Goal: Transaction & Acquisition: Obtain resource

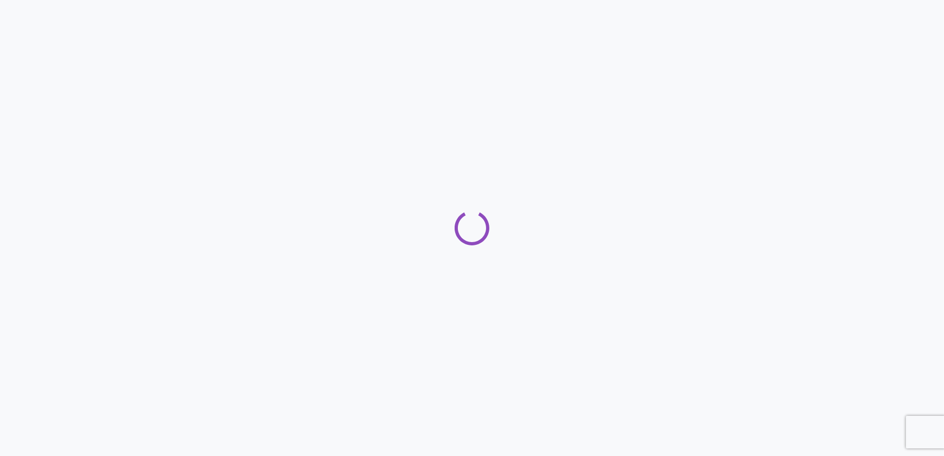
drag, startPoint x: 902, startPoint y: 153, endPoint x: 844, endPoint y: 8, distance: 156.5
click at [899, 134] on div at bounding box center [472, 228] width 944 height 456
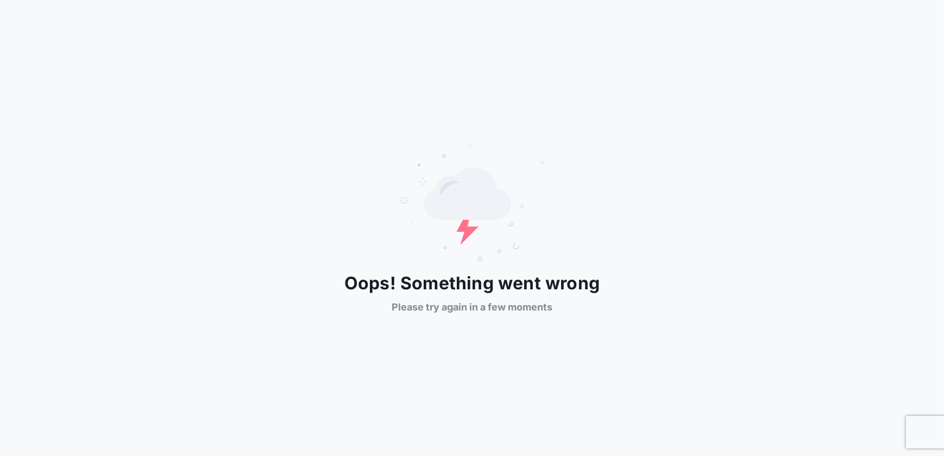
click at [341, 215] on div "Oops! Something went wrong Please try again in a few moments" at bounding box center [472, 228] width 944 height 172
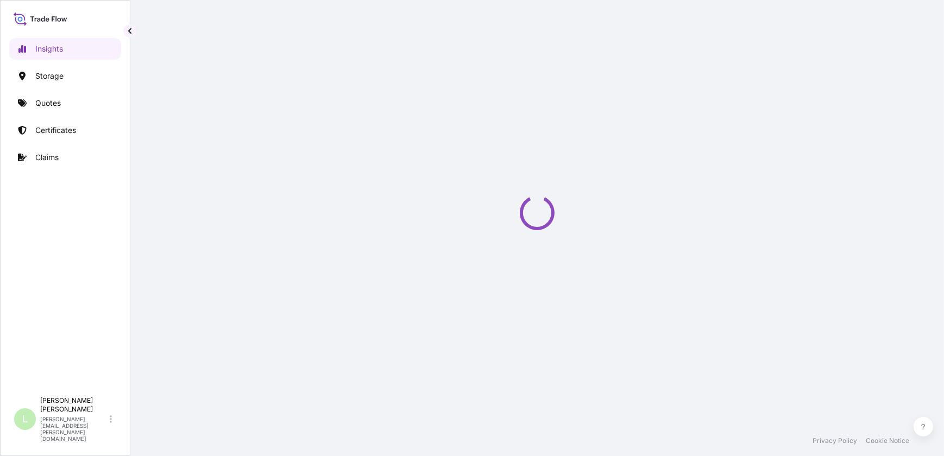
select select "2025"
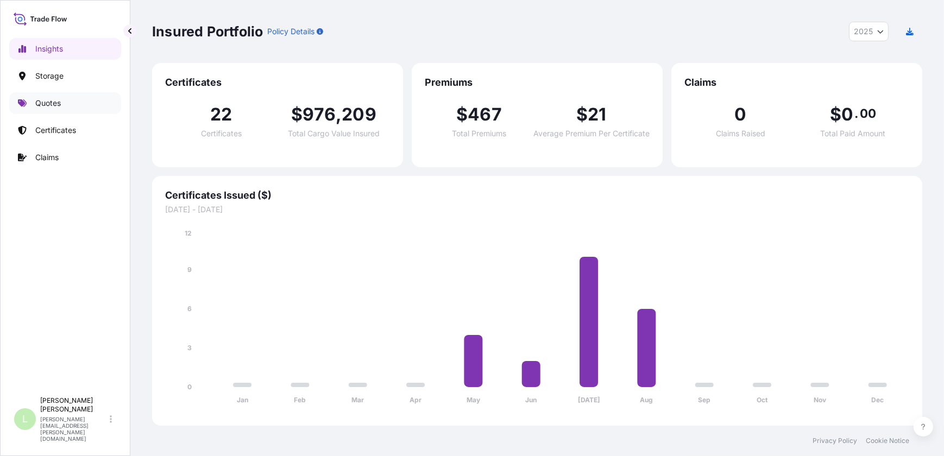
click at [68, 100] on link "Quotes" at bounding box center [65, 103] width 112 height 22
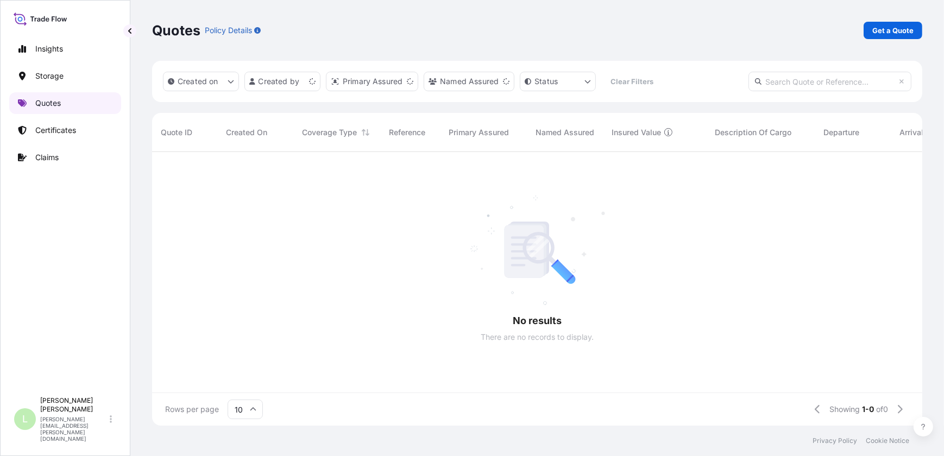
scroll to position [8, 8]
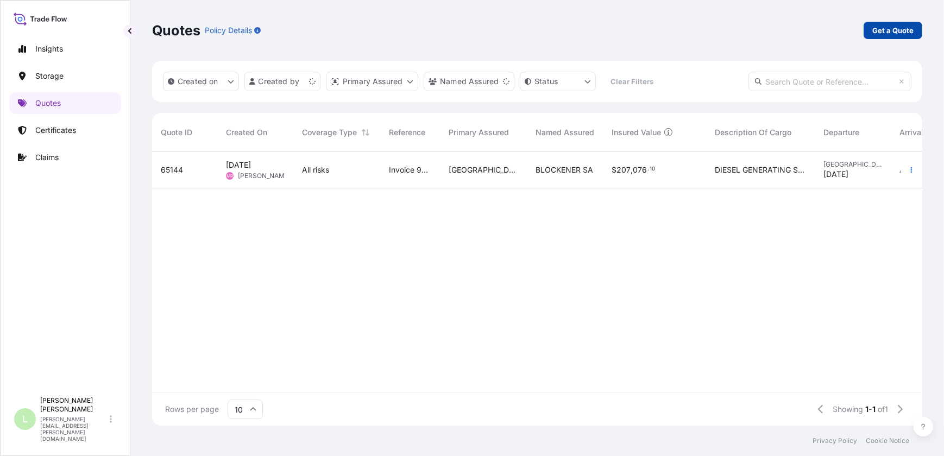
click at [875, 26] on p "Get a Quote" at bounding box center [892, 30] width 41 height 11
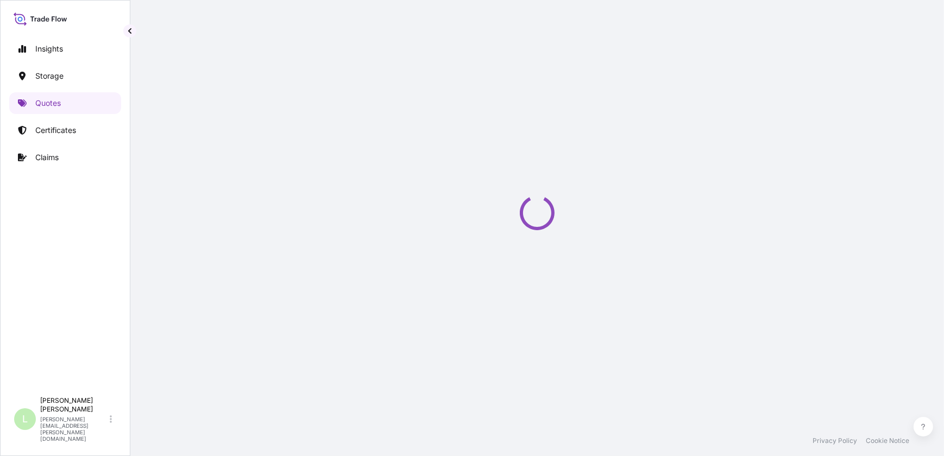
select select "Water"
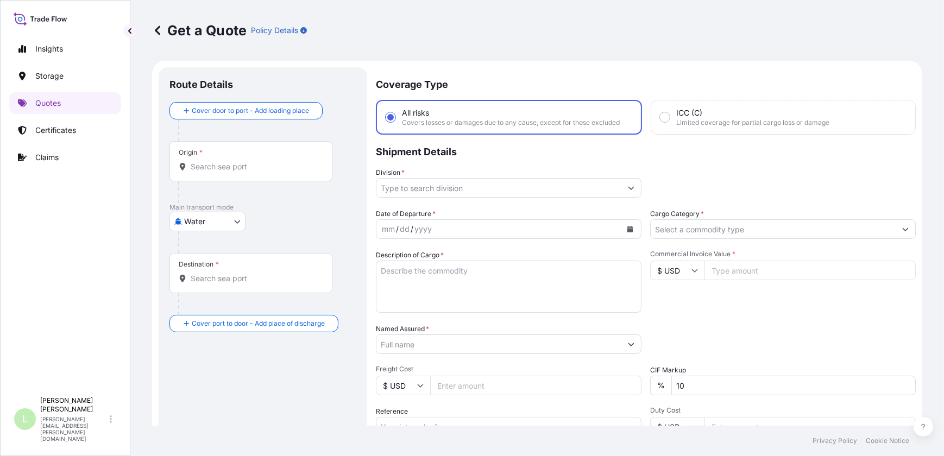
scroll to position [17, 0]
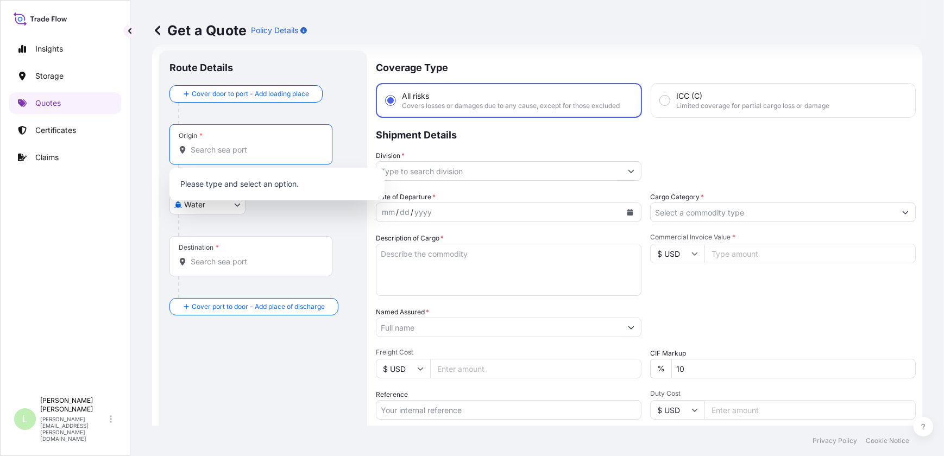
click at [226, 148] on input "Origin *" at bounding box center [255, 149] width 128 height 11
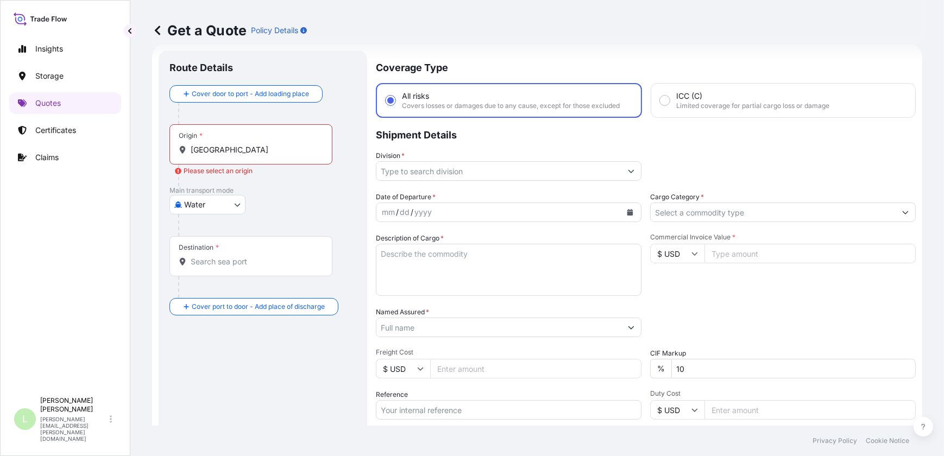
click at [266, 147] on input "[GEOGRAPHIC_DATA]" at bounding box center [255, 149] width 128 height 11
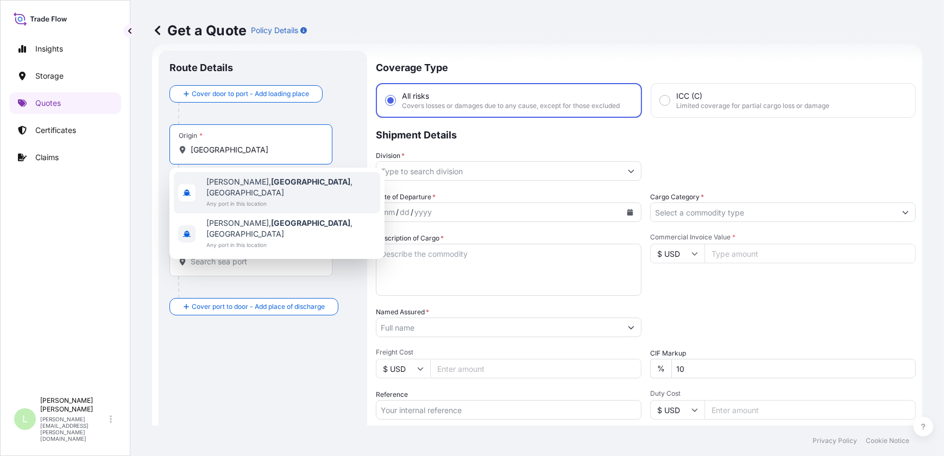
click at [281, 150] on input "[GEOGRAPHIC_DATA]" at bounding box center [255, 149] width 128 height 11
click at [279, 152] on input "[GEOGRAPHIC_DATA]" at bounding box center [255, 149] width 128 height 11
click at [275, 148] on input "[GEOGRAPHIC_DATA]" at bounding box center [255, 149] width 128 height 11
click at [274, 147] on input "[GEOGRAPHIC_DATA]" at bounding box center [255, 149] width 128 height 11
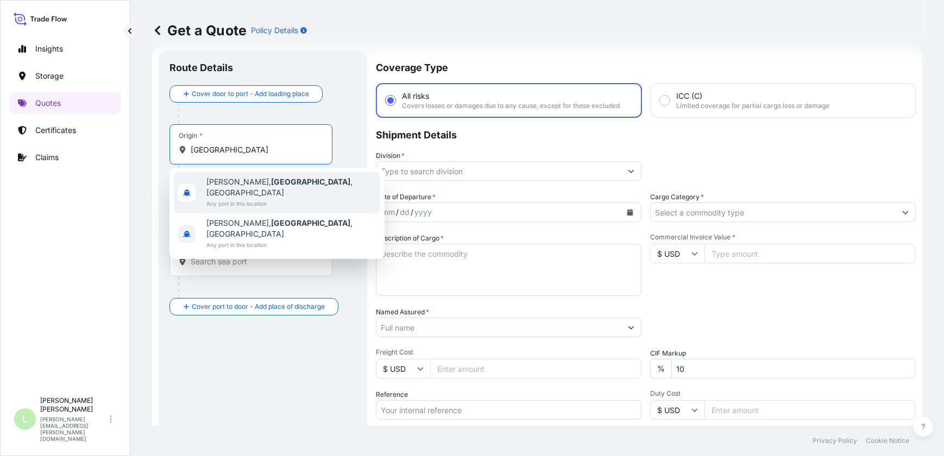
click at [274, 147] on input "[GEOGRAPHIC_DATA]" at bounding box center [255, 149] width 128 height 11
paste input "YIWU, [GEOGRAPHIC_DATA], [GEOGRAPHIC_DATA]"
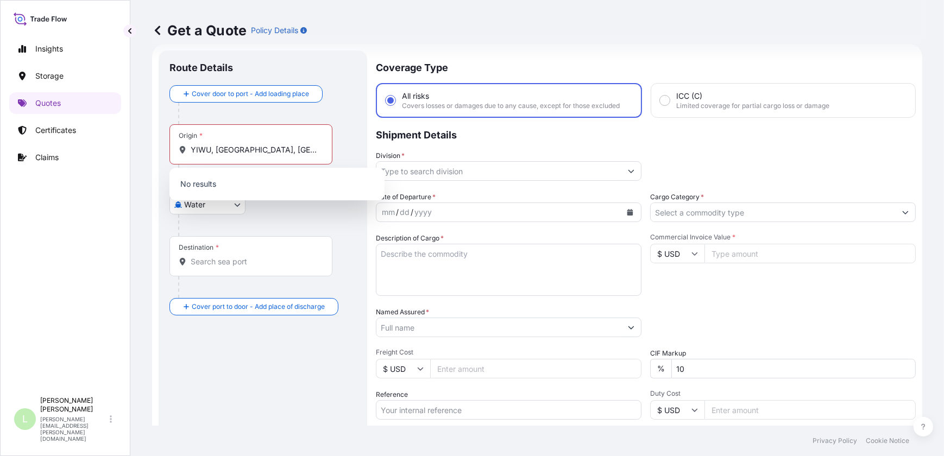
click at [303, 143] on div "Origin * [GEOGRAPHIC_DATA], [GEOGRAPHIC_DATA], [GEOGRAPHIC_DATA]" at bounding box center [250, 144] width 163 height 40
click at [303, 144] on input "YIWU, [GEOGRAPHIC_DATA], [GEOGRAPHIC_DATA]" at bounding box center [255, 149] width 128 height 11
click at [214, 153] on input "YIWU, [GEOGRAPHIC_DATA]" at bounding box center [255, 149] width 128 height 11
drag, startPoint x: 259, startPoint y: 148, endPoint x: 11, endPoint y: 154, distance: 248.3
click at [11, 153] on div "Insights Storage Quotes Certificates Claims L Lucas Benitez [EMAIL_ADDRESS][PER…" at bounding box center [472, 228] width 944 height 456
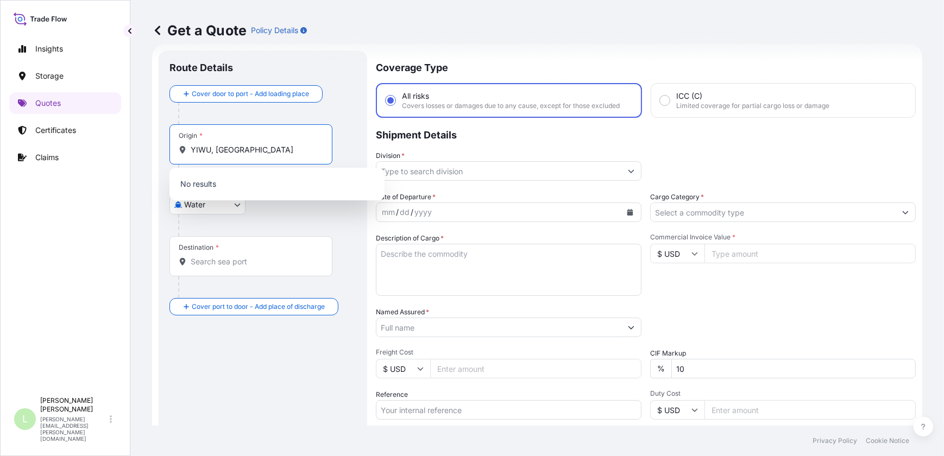
drag, startPoint x: 223, startPoint y: 142, endPoint x: 229, endPoint y: 144, distance: 6.4
click at [228, 144] on div "Origin * [GEOGRAPHIC_DATA], [GEOGRAPHIC_DATA]" at bounding box center [250, 144] width 163 height 40
click at [228, 144] on input "YIWU, [GEOGRAPHIC_DATA]" at bounding box center [255, 149] width 128 height 11
click at [229, 144] on input "YIWU, [GEOGRAPHIC_DATA]" at bounding box center [255, 149] width 128 height 11
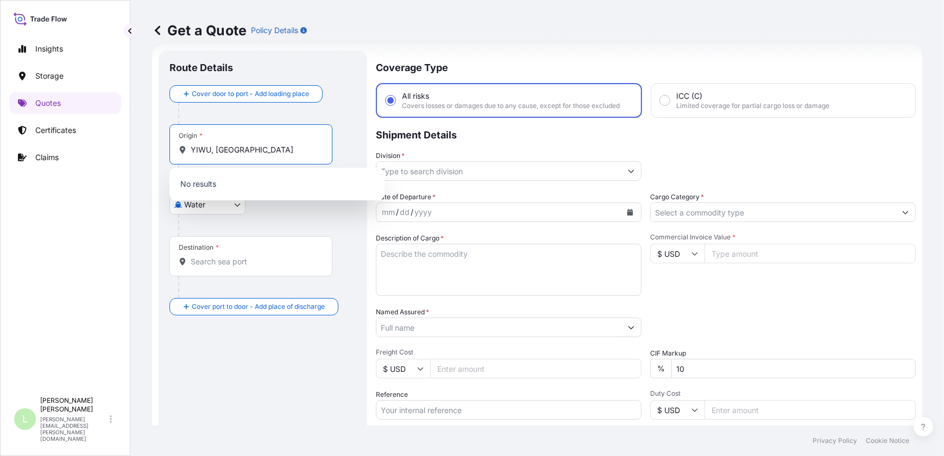
click at [235, 146] on input "YIWU, [GEOGRAPHIC_DATA]" at bounding box center [255, 149] width 128 height 11
drag, startPoint x: 234, startPoint y: 147, endPoint x: 226, endPoint y: 147, distance: 7.1
click at [232, 147] on input "YIWU, [GEOGRAPHIC_DATA]" at bounding box center [255, 149] width 128 height 11
click at [221, 149] on input "YIWU, [GEOGRAPHIC_DATA]" at bounding box center [255, 149] width 128 height 11
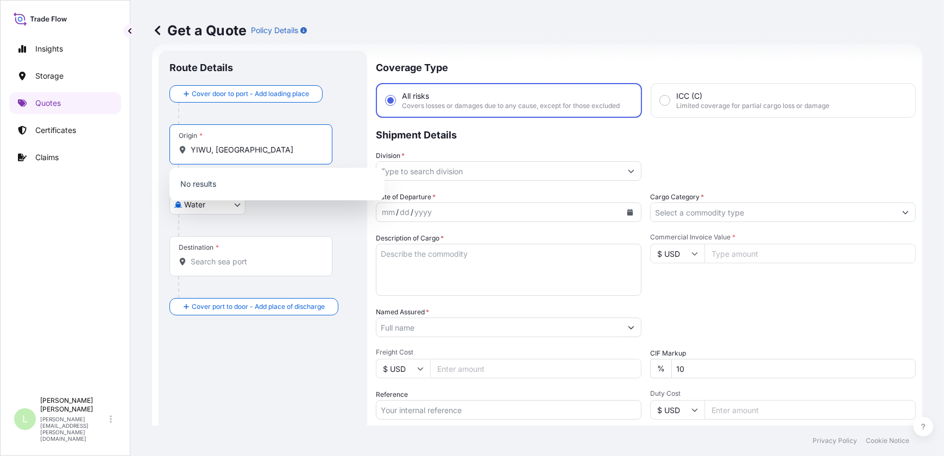
click at [221, 149] on input "YIWU, [GEOGRAPHIC_DATA]" at bounding box center [255, 149] width 128 height 11
drag, startPoint x: 221, startPoint y: 149, endPoint x: 211, endPoint y: 149, distance: 9.2
click at [216, 149] on input "YIWU, [GEOGRAPHIC_DATA]" at bounding box center [255, 149] width 128 height 11
click at [200, 154] on input "YIWU, [GEOGRAPHIC_DATA]" at bounding box center [255, 149] width 128 height 11
click at [203, 154] on input "YIWU, [GEOGRAPHIC_DATA]" at bounding box center [255, 149] width 128 height 11
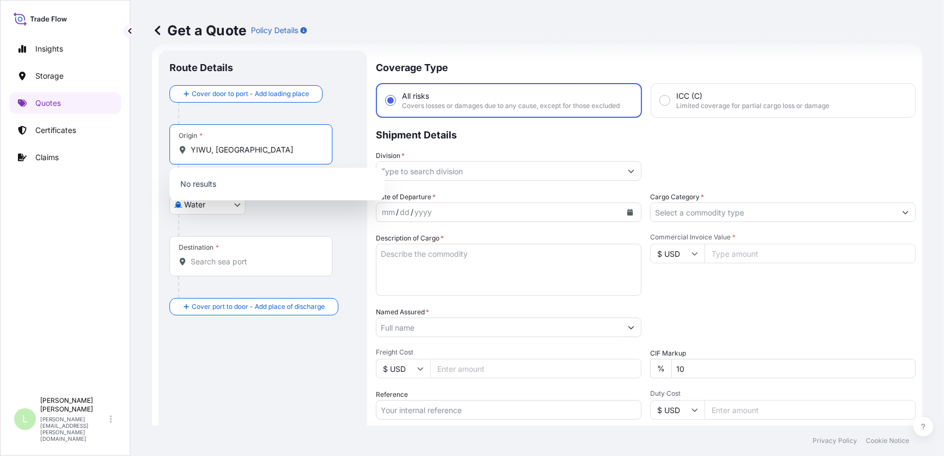
drag, startPoint x: 216, startPoint y: 152, endPoint x: 375, endPoint y: 151, distance: 159.1
click at [375, 151] on form "Route Details Cover door to port - Add loading place Place of loading Road / In…" at bounding box center [537, 296] width 770 height 505
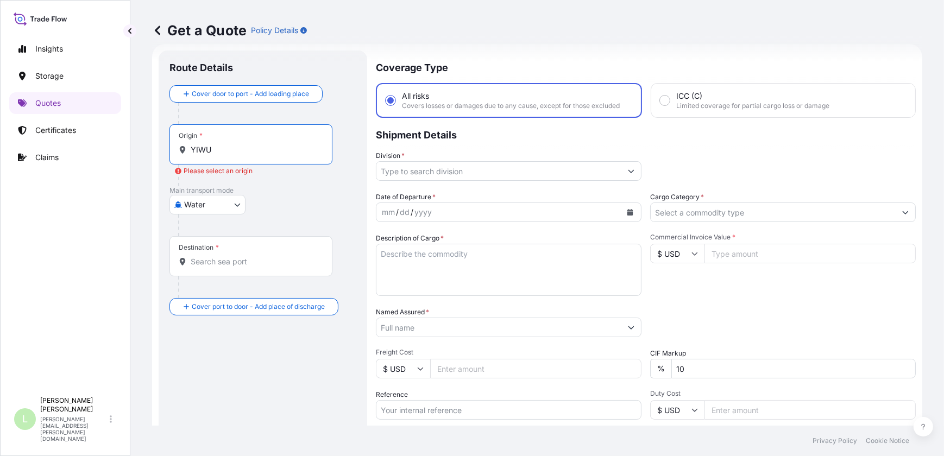
drag, startPoint x: 192, startPoint y: 149, endPoint x: 227, endPoint y: 152, distance: 34.8
click at [196, 151] on input "YIWU" at bounding box center [255, 149] width 128 height 11
click at [228, 152] on input "YIWU" at bounding box center [255, 149] width 128 height 11
click at [228, 150] on input "YIWU" at bounding box center [255, 149] width 128 height 11
click at [222, 147] on input "YIWU" at bounding box center [255, 149] width 128 height 11
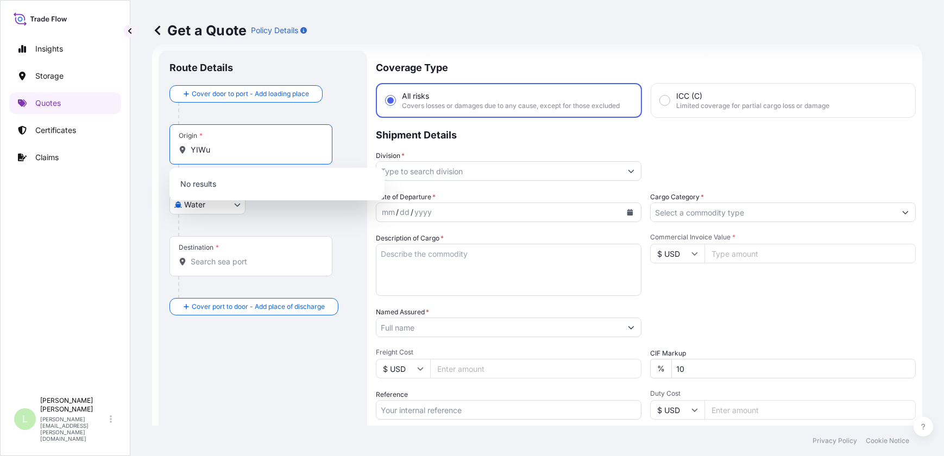
click at [219, 144] on input "YIWu" at bounding box center [255, 149] width 128 height 11
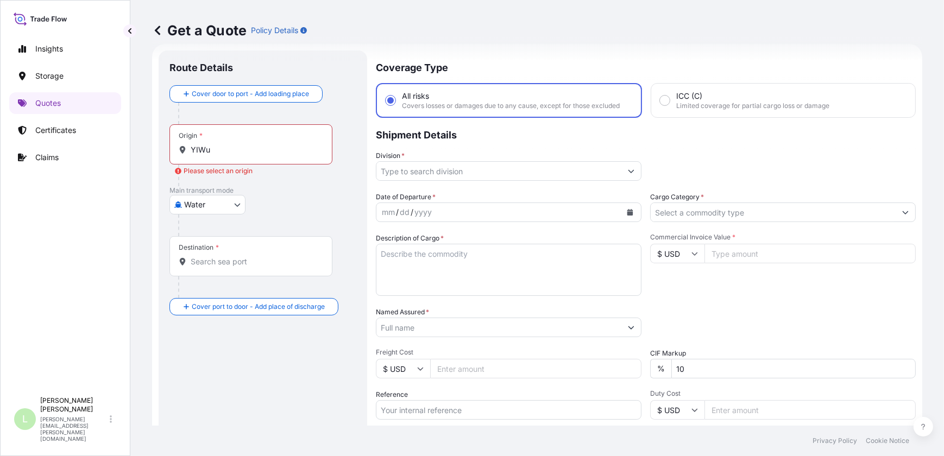
click at [264, 153] on input "YIWu" at bounding box center [255, 149] width 128 height 11
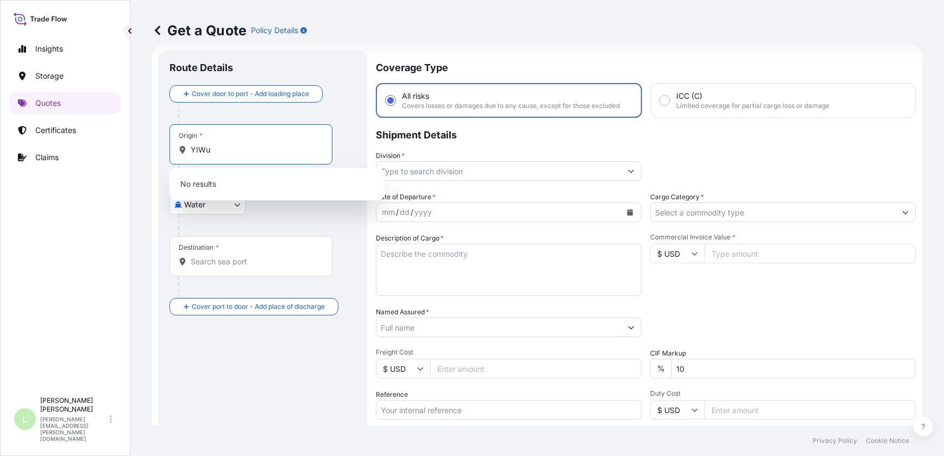
click at [263, 153] on input "YIWu" at bounding box center [255, 149] width 128 height 11
paste input "[GEOGRAPHIC_DATA],"
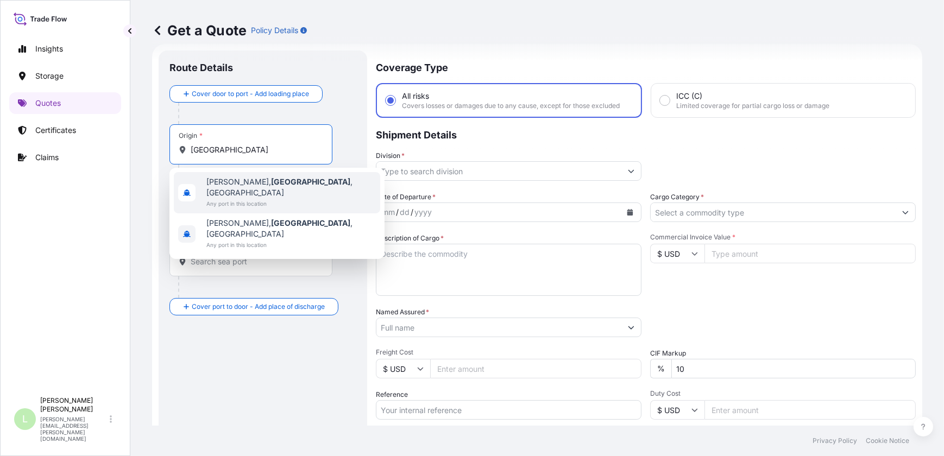
click at [243, 179] on span "[PERSON_NAME], [GEOGRAPHIC_DATA] , [GEOGRAPHIC_DATA]" at bounding box center [290, 188] width 169 height 22
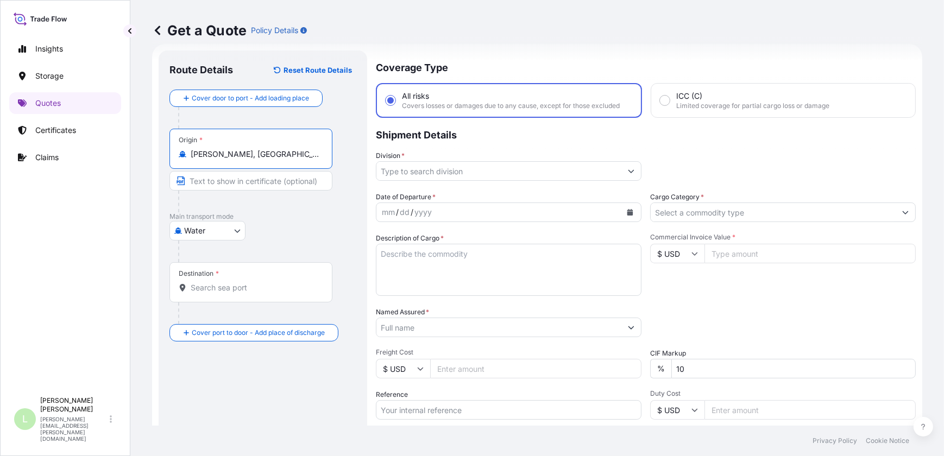
type input "[PERSON_NAME], [GEOGRAPHIC_DATA], [GEOGRAPHIC_DATA]"
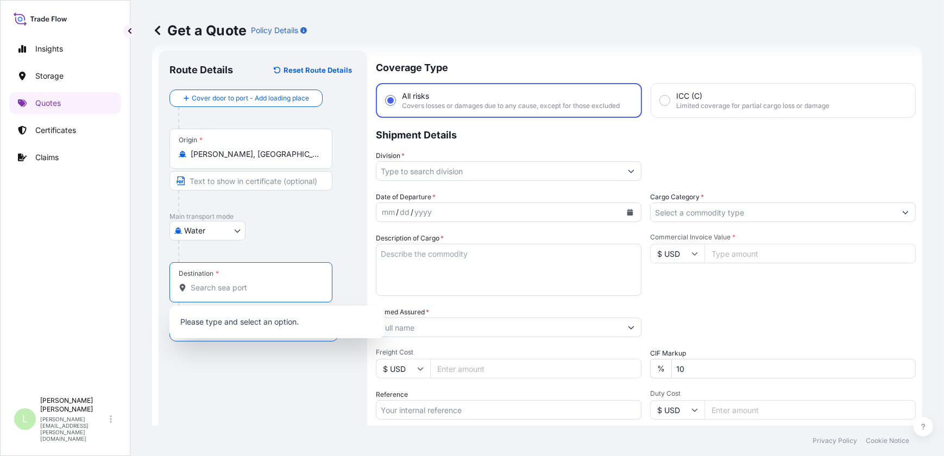
click at [238, 292] on input "Destination *" at bounding box center [255, 287] width 128 height 11
click at [235, 294] on div "Destination * exolgan" at bounding box center [250, 282] width 163 height 40
click at [235, 293] on input "exolgan" at bounding box center [255, 287] width 128 height 11
click at [235, 291] on input "exolga" at bounding box center [255, 287] width 128 height 11
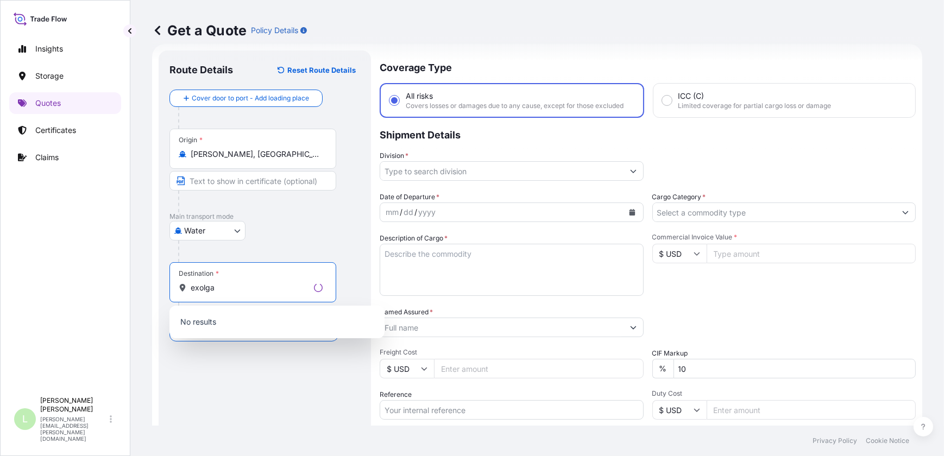
click at [235, 291] on input "exolga" at bounding box center [250, 287] width 119 height 11
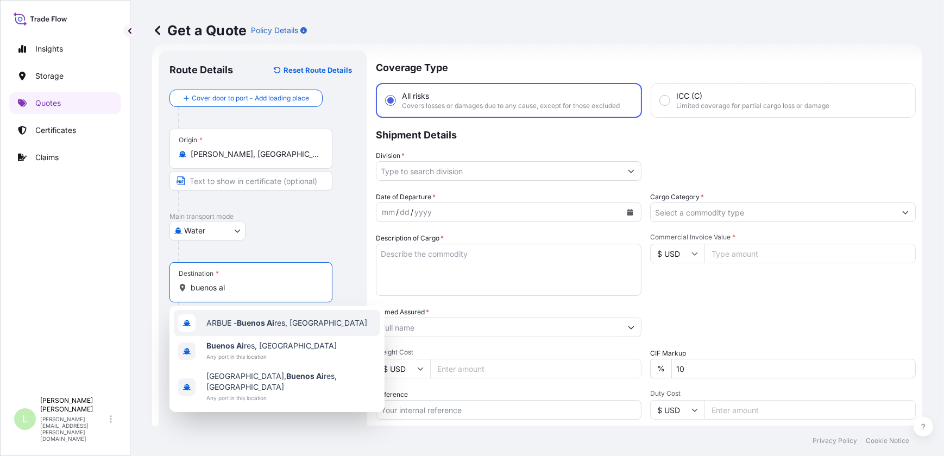
click at [244, 316] on div "ARBUE - [GEOGRAPHIC_DATA] res, [GEOGRAPHIC_DATA]" at bounding box center [277, 323] width 206 height 26
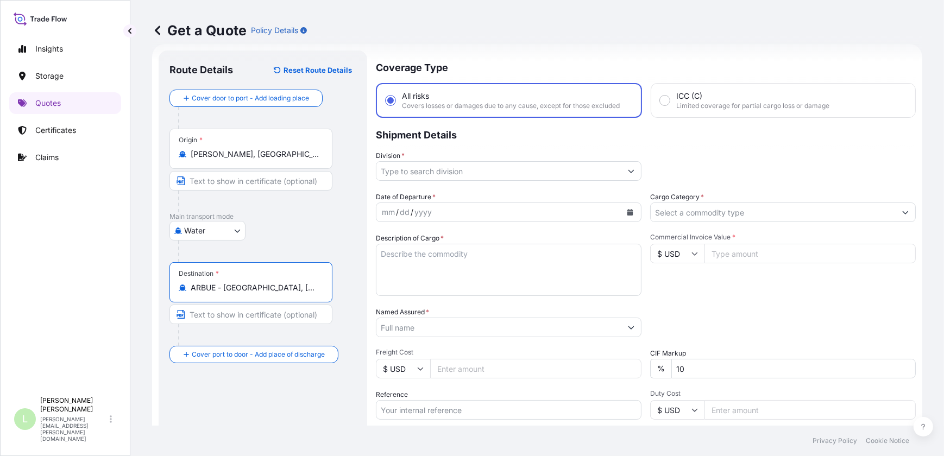
type input "ARBUE - [GEOGRAPHIC_DATA], [GEOGRAPHIC_DATA]"
click at [259, 150] on input "[PERSON_NAME], [GEOGRAPHIC_DATA], [GEOGRAPHIC_DATA]" at bounding box center [255, 154] width 128 height 11
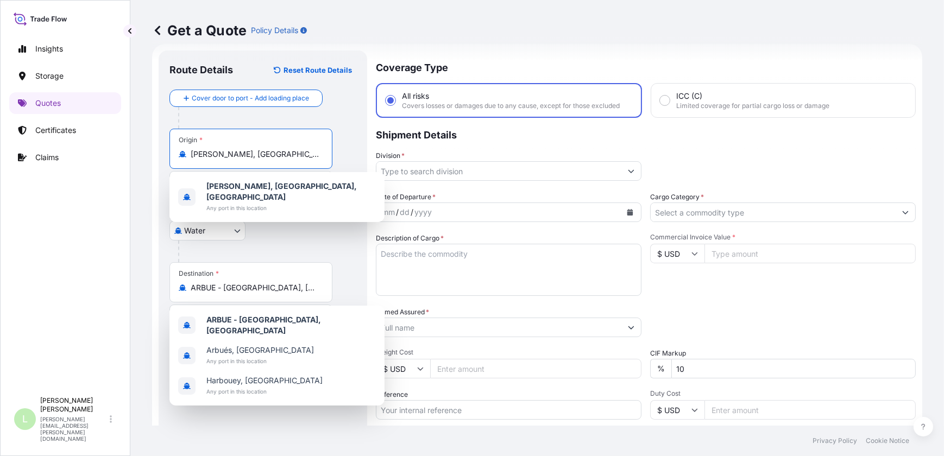
click at [259, 150] on input "[PERSON_NAME], [GEOGRAPHIC_DATA], [GEOGRAPHIC_DATA]" at bounding box center [255, 154] width 128 height 11
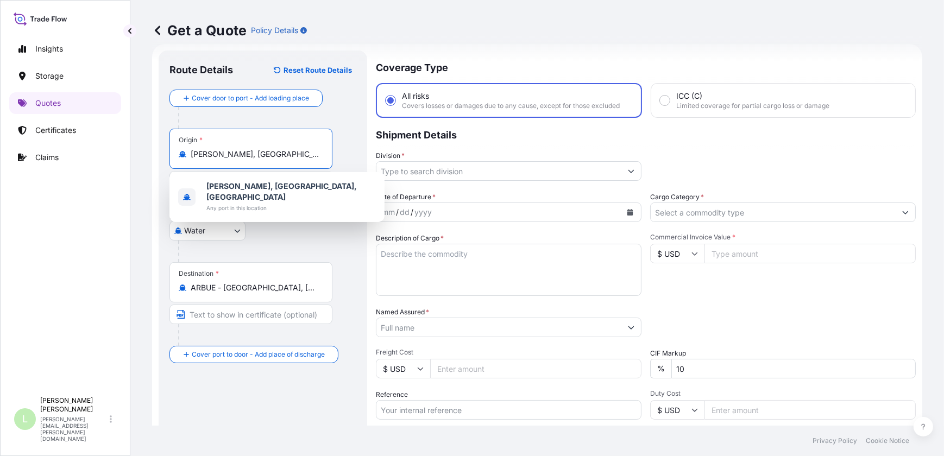
click at [259, 150] on input "[PERSON_NAME], [GEOGRAPHIC_DATA], [GEOGRAPHIC_DATA]" at bounding box center [255, 154] width 128 height 11
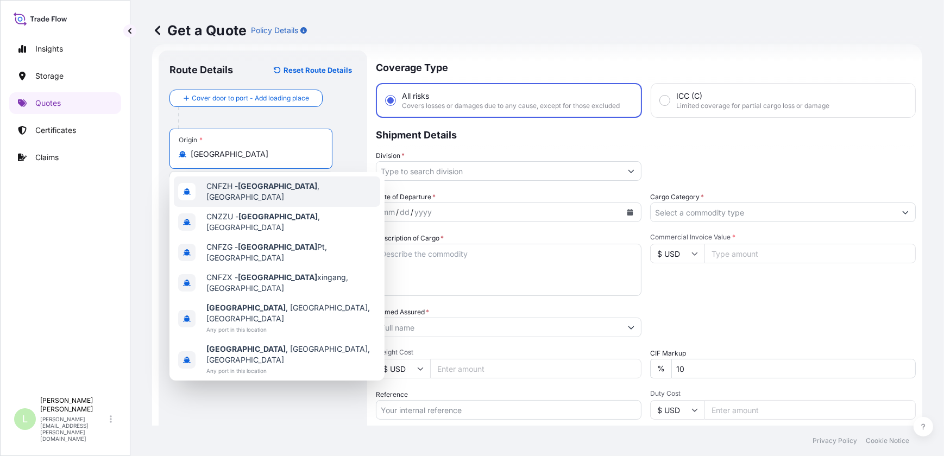
click at [321, 193] on div "CNFZH - [GEOGRAPHIC_DATA] , [GEOGRAPHIC_DATA]" at bounding box center [277, 192] width 206 height 30
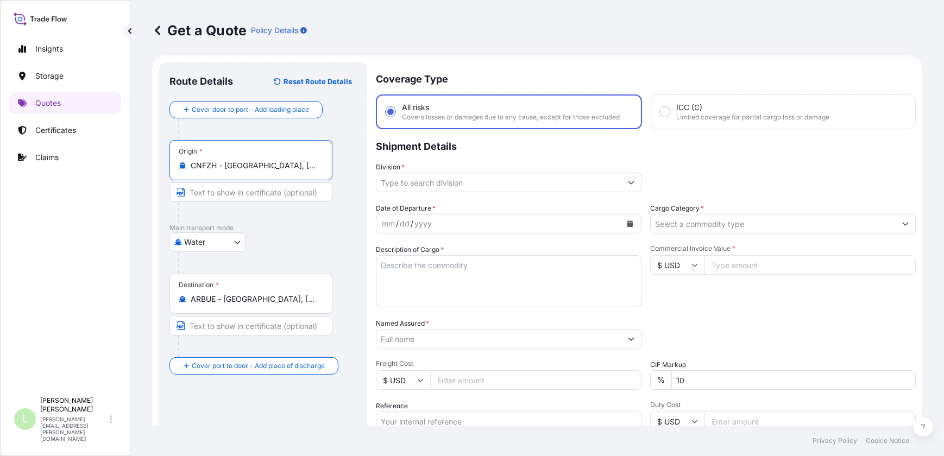
scroll to position [0, 0]
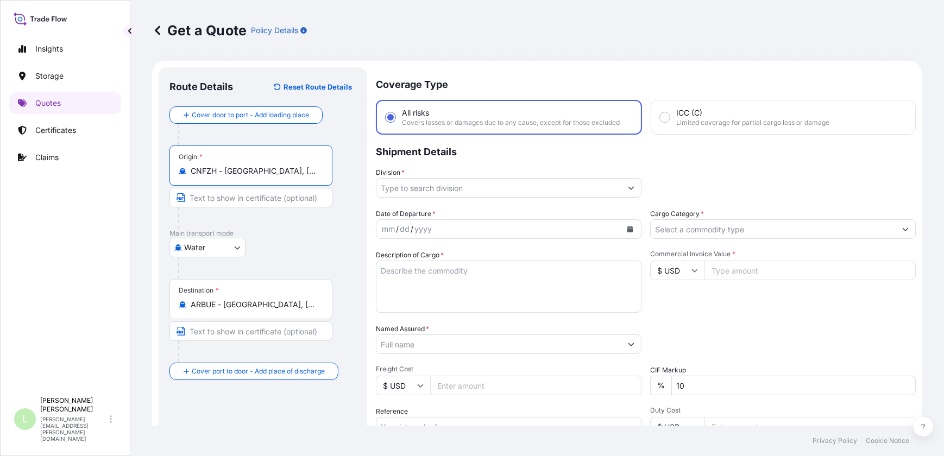
type input "CNFZH - [GEOGRAPHIC_DATA], [GEOGRAPHIC_DATA]"
click at [502, 193] on input "Division *" at bounding box center [498, 188] width 245 height 20
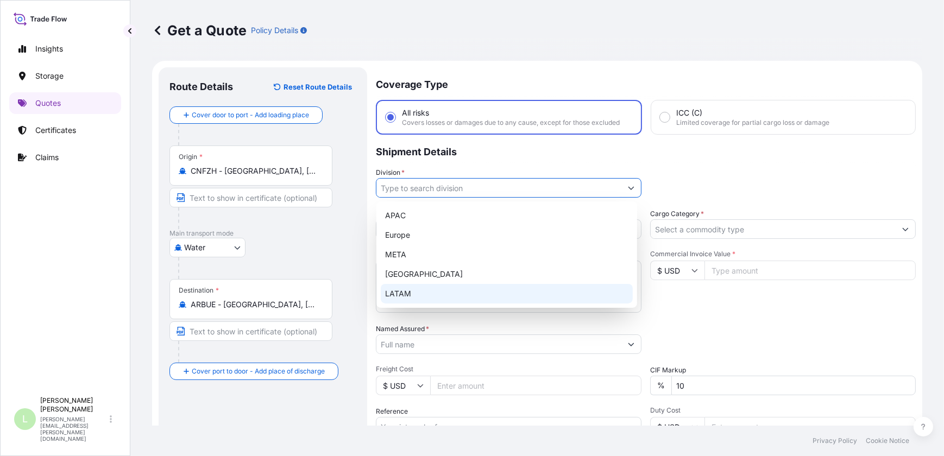
click at [481, 296] on div "LATAM" at bounding box center [507, 294] width 252 height 20
type input "LATAM"
drag, startPoint x: 735, startPoint y: 190, endPoint x: 681, endPoint y: 202, distance: 55.7
click at [735, 189] on div "Division * LATAM" at bounding box center [646, 182] width 540 height 30
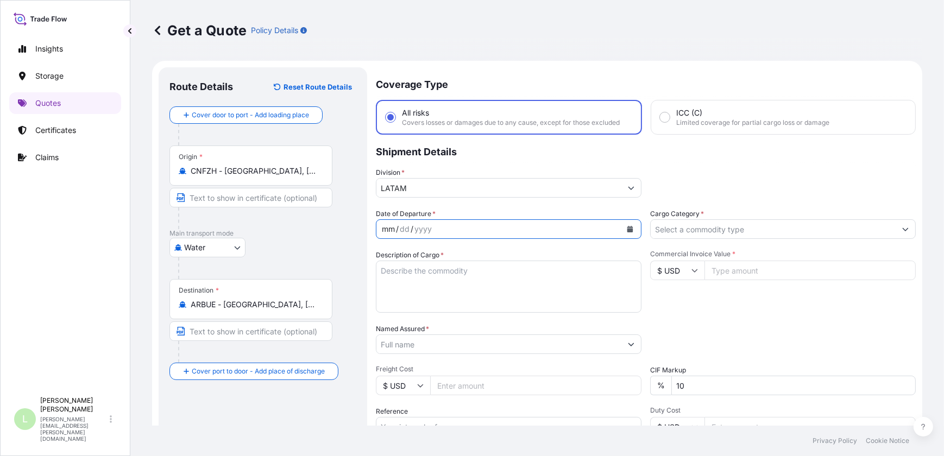
click at [549, 236] on div "mm / dd / yyyy" at bounding box center [498, 229] width 245 height 20
click at [537, 228] on div "mm / dd / yyyy" at bounding box center [498, 229] width 245 height 20
click at [627, 228] on icon "Calendar" at bounding box center [630, 229] width 6 height 7
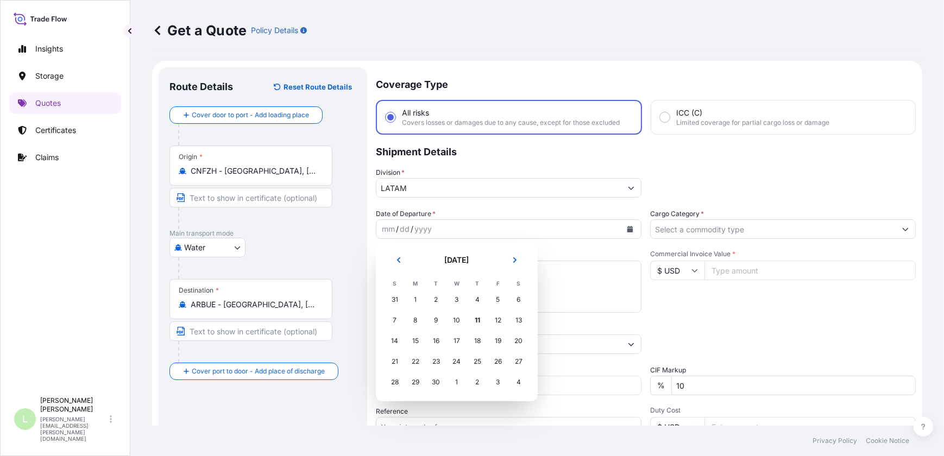
click at [395, 300] on div "31" at bounding box center [395, 300] width 20 height 20
click at [392, 298] on div "31" at bounding box center [395, 300] width 20 height 20
click at [398, 266] on button "Previous" at bounding box center [399, 259] width 24 height 17
click at [397, 401] on div "31" at bounding box center [395, 403] width 20 height 20
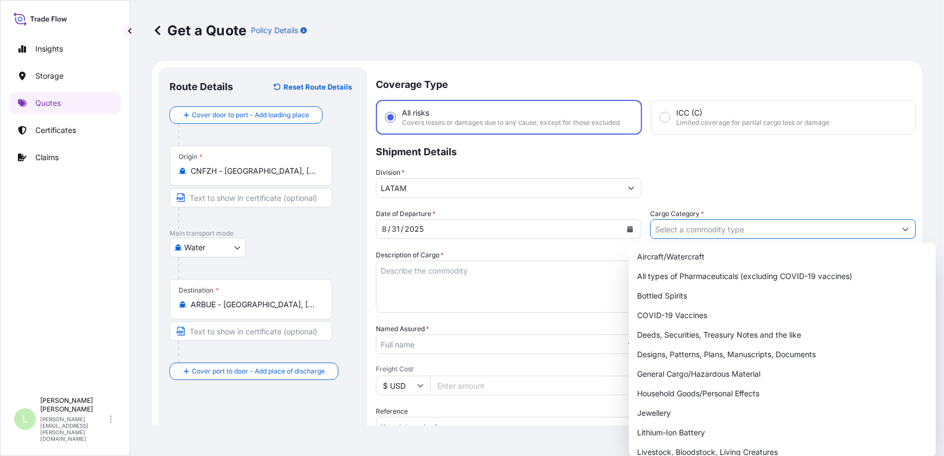
click at [668, 231] on input "Cargo Category *" at bounding box center [773, 229] width 245 height 20
click at [713, 373] on div "General Cargo/Hazardous Material" at bounding box center [782, 374] width 298 height 20
type input "General Cargo/Hazardous Material"
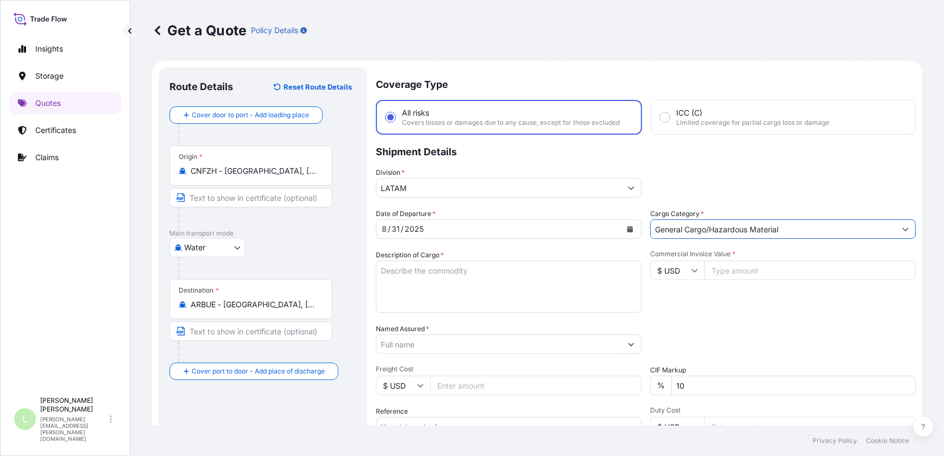
click at [493, 275] on textarea "Description of Cargo *" at bounding box center [509, 287] width 266 height 52
click at [452, 268] on textarea "Description of Cargo *" at bounding box center [509, 287] width 266 height 52
paste textarea "INFLATABLE BED"
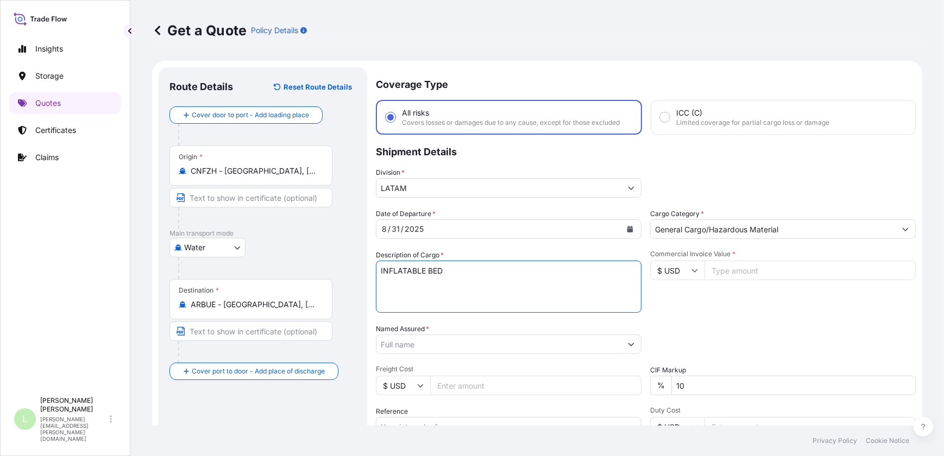
click at [427, 278] on textarea "INFLATABLE BED" at bounding box center [509, 287] width 266 height 52
click at [481, 267] on textarea "INFLATABLE BED" at bounding box center [509, 287] width 266 height 52
paste textarea "REFRIGERATED BOX"
click at [454, 298] on textarea "INFLATABLE BED REFRIGERATED BOX" at bounding box center [509, 287] width 266 height 52
paste textarea "OUTDOOR FOLDING CHAIR"
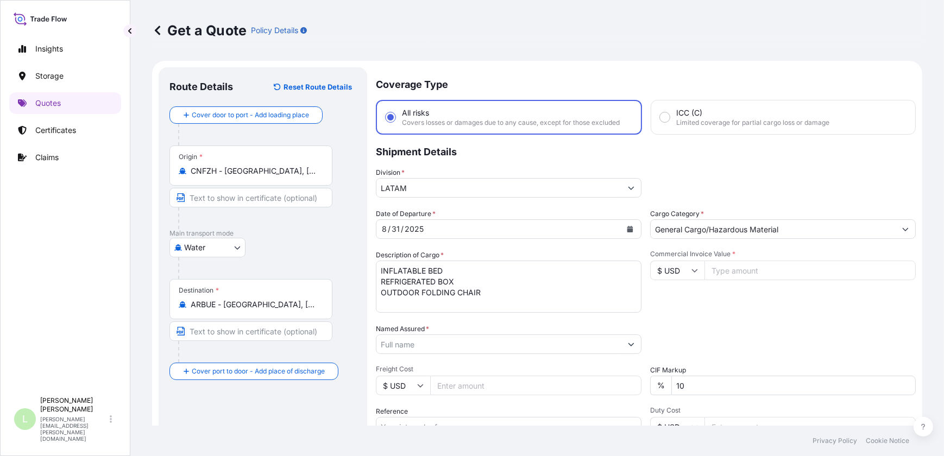
click at [564, 283] on textarea "INFLATABLE BED REFRIGERATED BOX OUTDOOR FOLDING CHAIR" at bounding box center [509, 287] width 266 height 52
click at [563, 295] on textarea "INFLATABLE BED REFRIGERATED BOX OUTDOOR FOLDING CHAIR" at bounding box center [509, 287] width 266 height 52
paste textarea "CAMPER VAN"
click at [455, 293] on textarea "INFLATABLE BED REFRIGERATED BOX OUTDOOR FOLDING CHAIR CAMPER VAN" at bounding box center [509, 287] width 266 height 52
click at [456, 301] on textarea "INFLATABLE BED REFRIGERATED BOX OUTDOOR FOLDING CHAIR CAMPER VAN" at bounding box center [509, 287] width 266 height 52
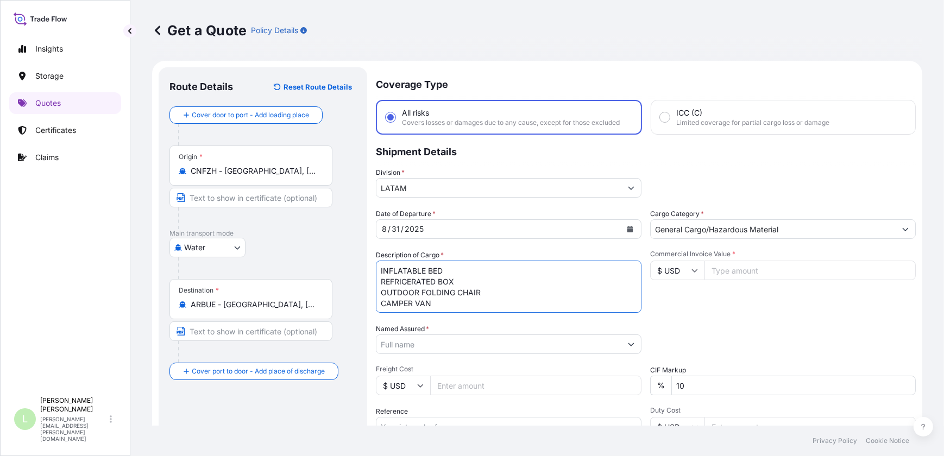
scroll to position [7, 0]
paste textarea "SLEEPING BAG"
click at [499, 301] on textarea "INFLATABLE BED REFRIGERATED BOX OUTDOOR FOLDING CHAIR CAMPER VAN SLEEPING BAG" at bounding box center [509, 287] width 266 height 52
paste textarea "CAMP BED"
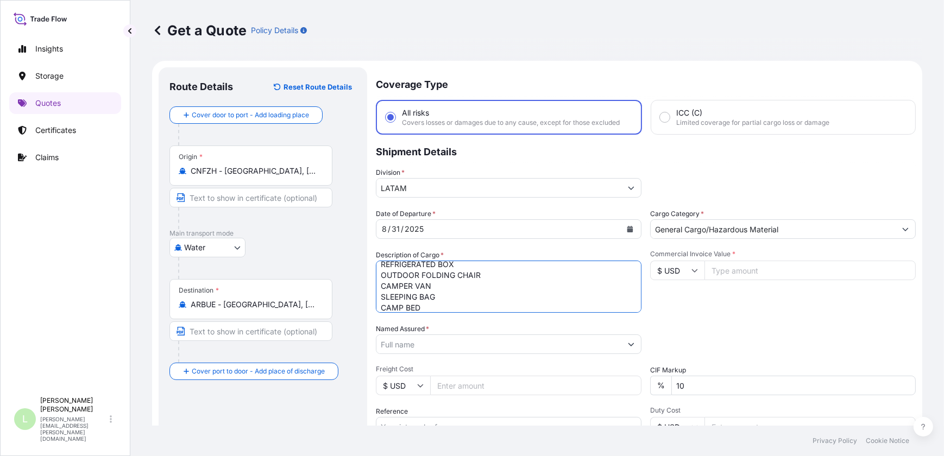
click at [483, 305] on textarea "INFLATABLE BED REFRIGERATED BOX OUTDOOR FOLDING CHAIR CAMPER VAN SLEEPING BAG C…" at bounding box center [509, 287] width 266 height 52
paste textarea "CUP"
click at [438, 304] on textarea "INFLATABLE BED REFRIGERATED BOX OUTDOOR FOLDING CHAIR CAMPER VAN SLEEPING BAG C…" at bounding box center [509, 287] width 266 height 52
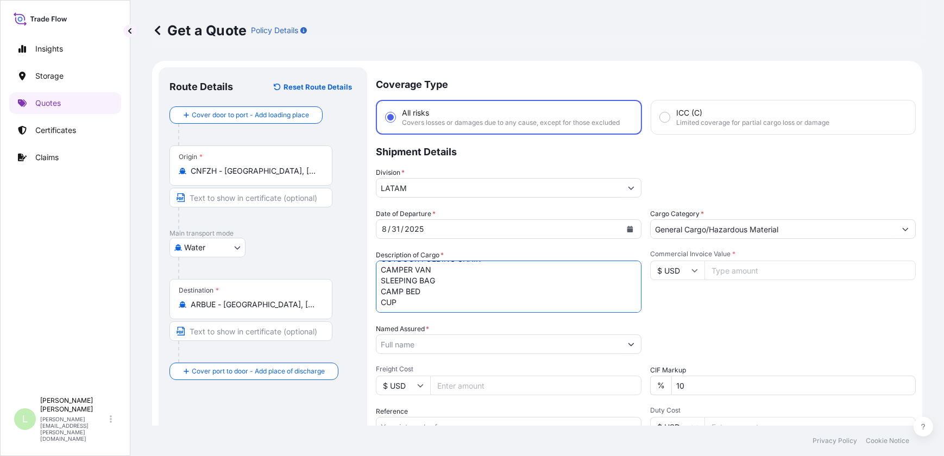
paste textarea "CUP"
click at [405, 307] on textarea "INFLATABLE BED REFRIGERATED BOX OUTDOOR FOLDING CHAIR CAMPER VAN SLEEPING BAG C…" at bounding box center [509, 287] width 266 height 52
paste textarea "FOLDING CHAIR"
click at [482, 308] on textarea "INFLATABLE BED REFRIGERATED BOX OUTDOOR FOLDING CHAIR CAMPER VAN SLEEPING BAG C…" at bounding box center [509, 287] width 266 height 52
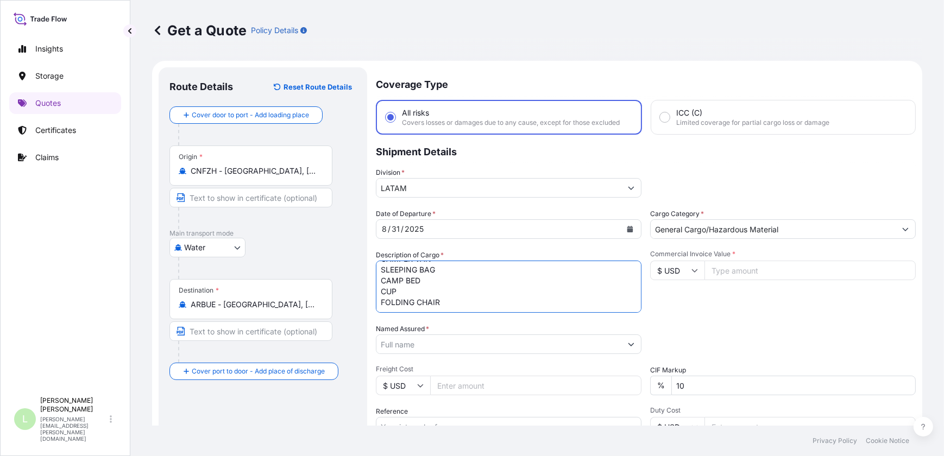
paste textarea "AWNING"
click at [423, 306] on textarea "INFLATABLE BED REFRIGERATED BOX OUTDOOR FOLDING CHAIR CAMPER VAN SLEEPING BAG C…" at bounding box center [509, 287] width 266 height 52
paste textarea "OUTDOOR POT SETTING"
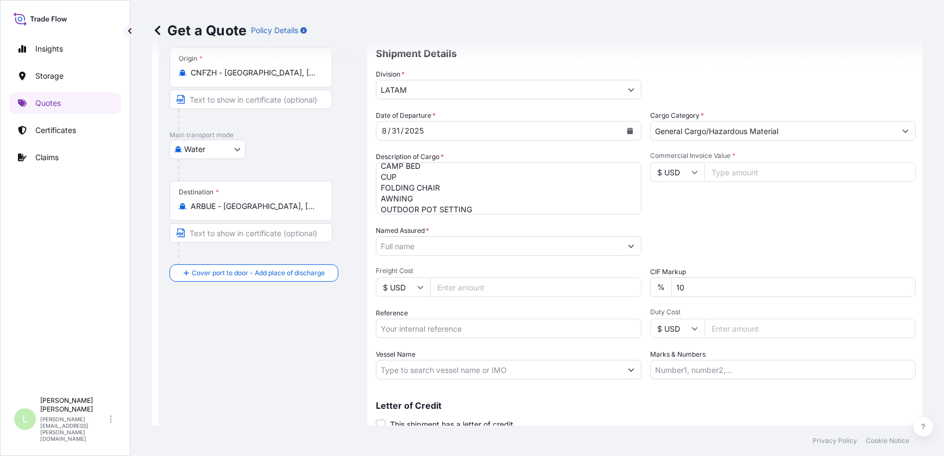
scroll to position [66, 0]
click at [482, 201] on textarea "INFLATABLE BED REFRIGERATED BOX OUTDOOR FOLDING CHAIR CAMPER VAN SLEEPING BAG C…" at bounding box center [509, 188] width 266 height 52
paste textarea "REFRIGERATED BOX"
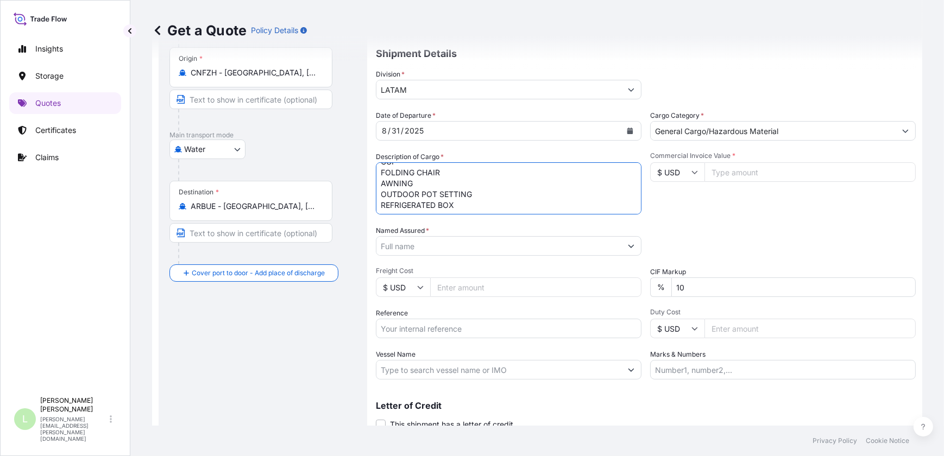
scroll to position [77, 0]
click at [467, 207] on textarea "INFLATABLE BED REFRIGERATED BOX OUTDOOR FOLDING CHAIR CAMPER VAN SLEEPING BAG C…" at bounding box center [509, 188] width 266 height 52
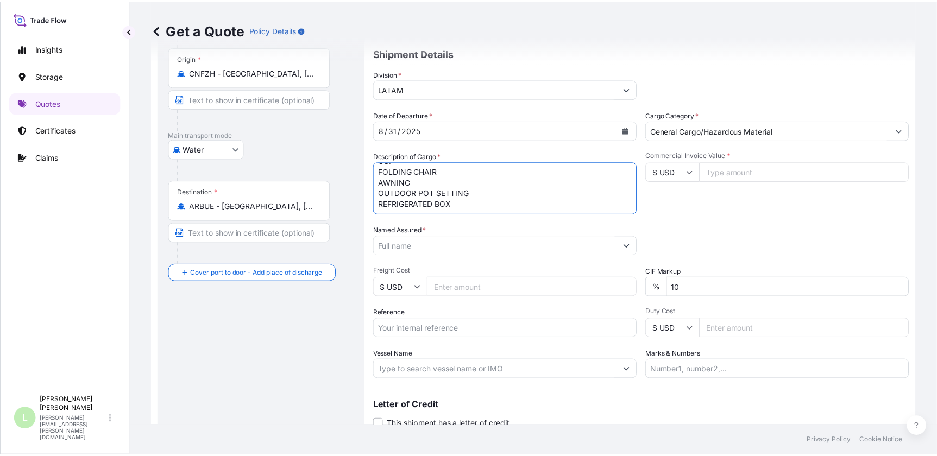
scroll to position [83, 0]
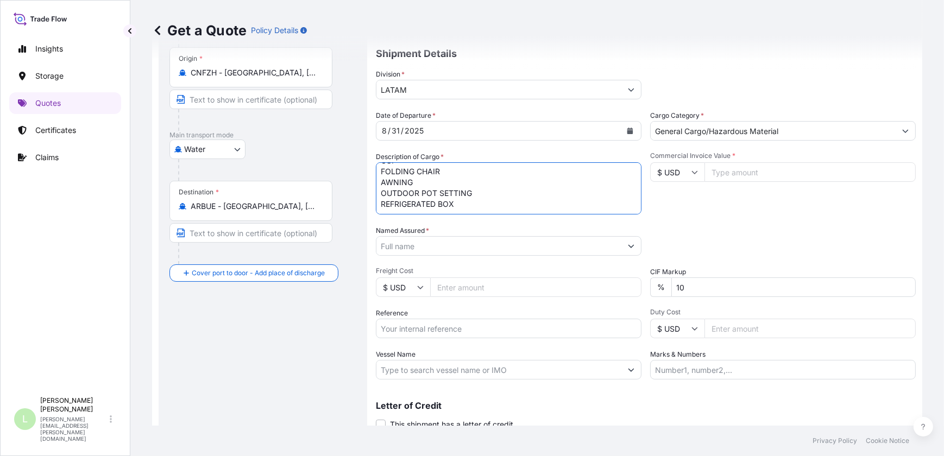
paste textarea "WATERPROOF BAG"
type textarea "INFLATABLE BED REFRIGERATED BOX OUTDOOR FOLDING CHAIR CAMPER VAN SLEEPING BAG C…"
click at [764, 172] on input "Commercial Invoice Value *" at bounding box center [809, 172] width 211 height 20
click at [733, 173] on input "Commercial Invoice Value *" at bounding box center [809, 172] width 211 height 20
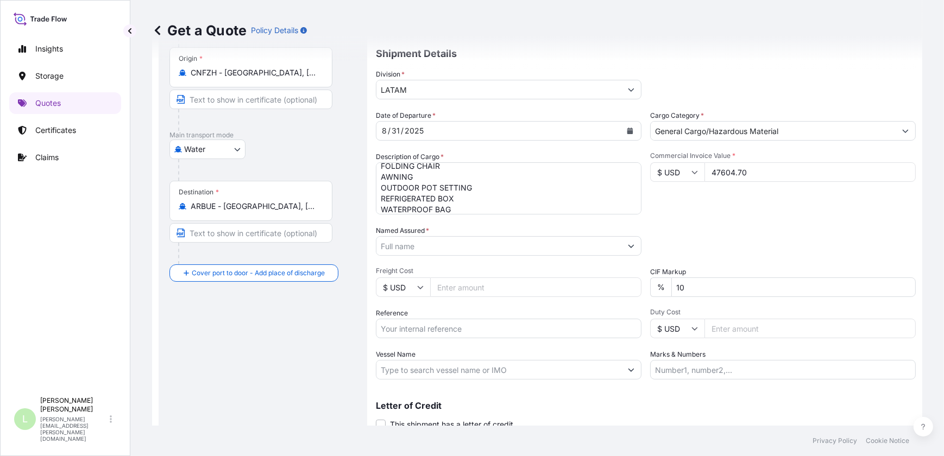
type input "47604.70"
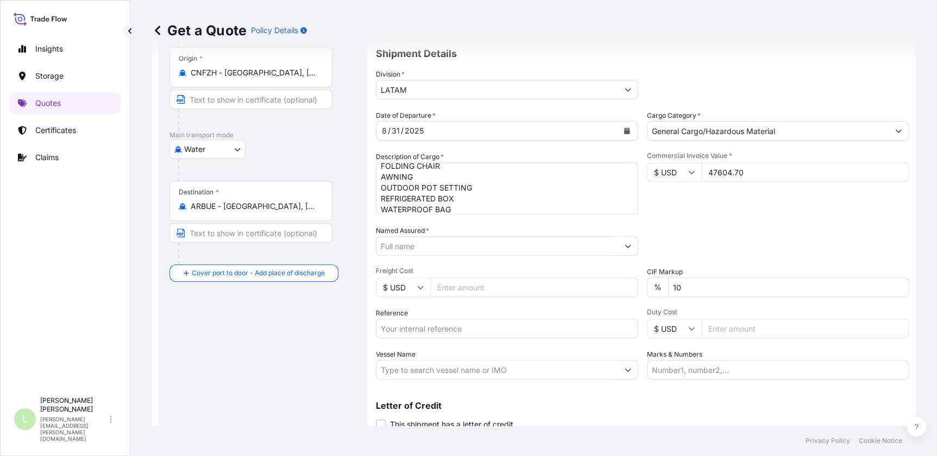
click at [489, 253] on input "Named Assured *" at bounding box center [497, 246] width 242 height 20
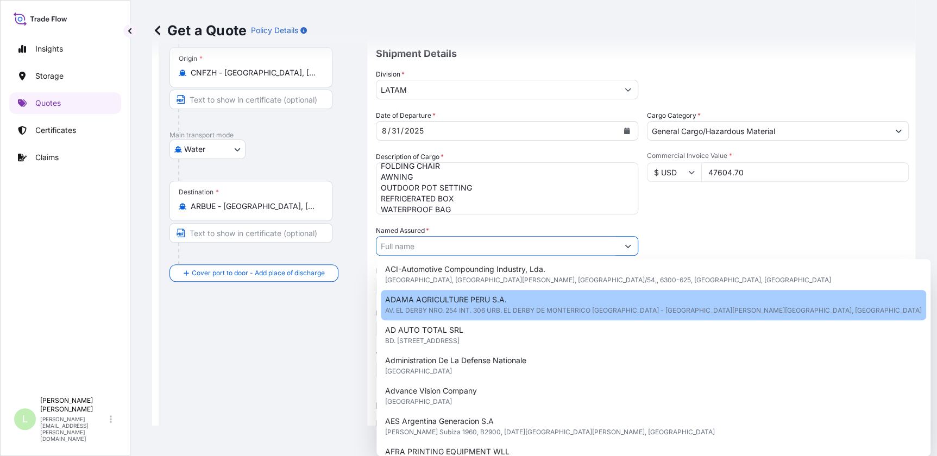
scroll to position [0, 0]
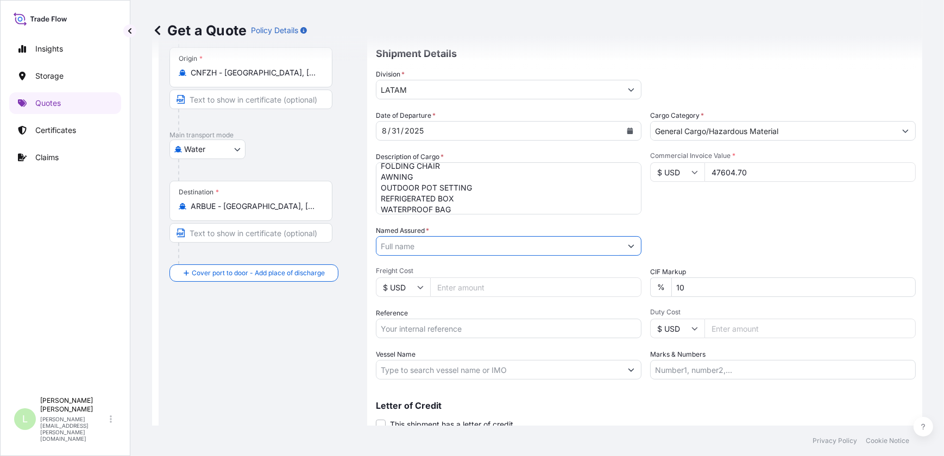
click at [480, 250] on input "Named Assured *" at bounding box center [498, 246] width 245 height 20
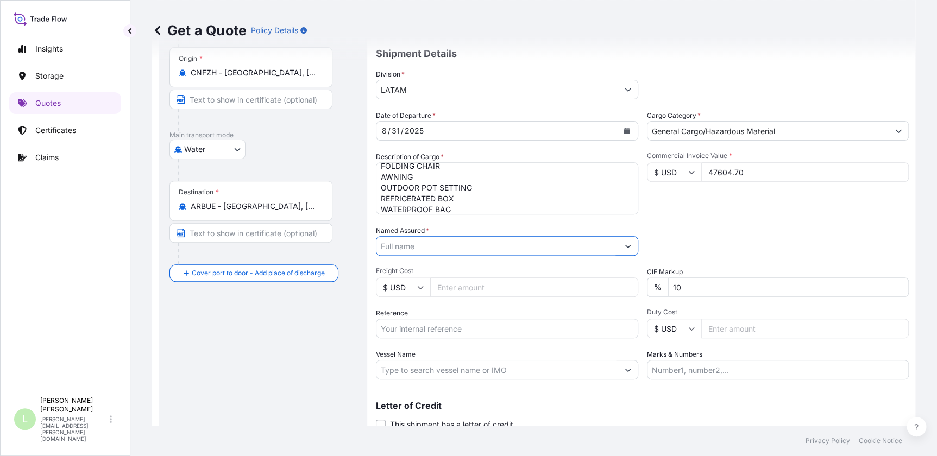
click at [627, 248] on button "Show suggestions" at bounding box center [628, 246] width 20 height 20
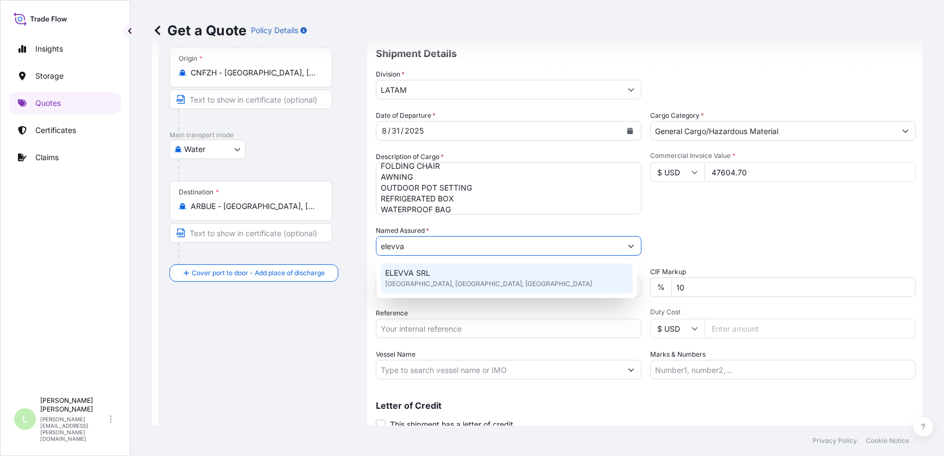
click at [418, 271] on span "ELEVVA SRL" at bounding box center [407, 273] width 45 height 11
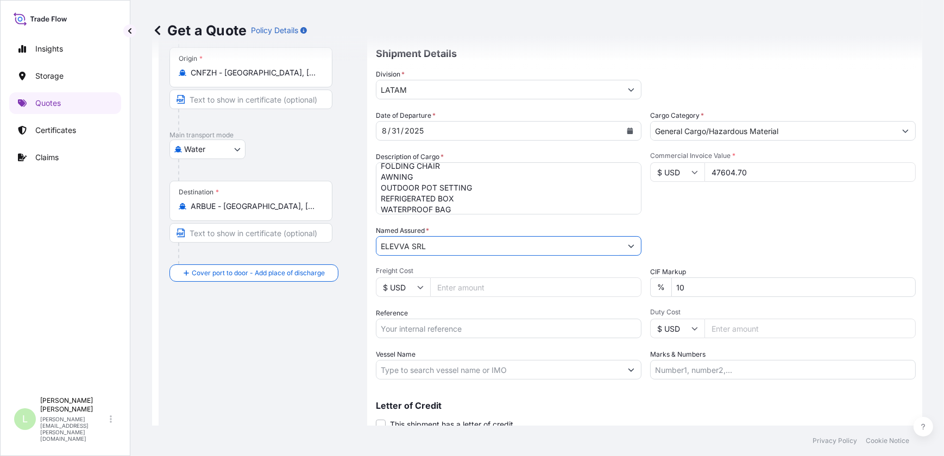
type input "ELEVVA SRL"
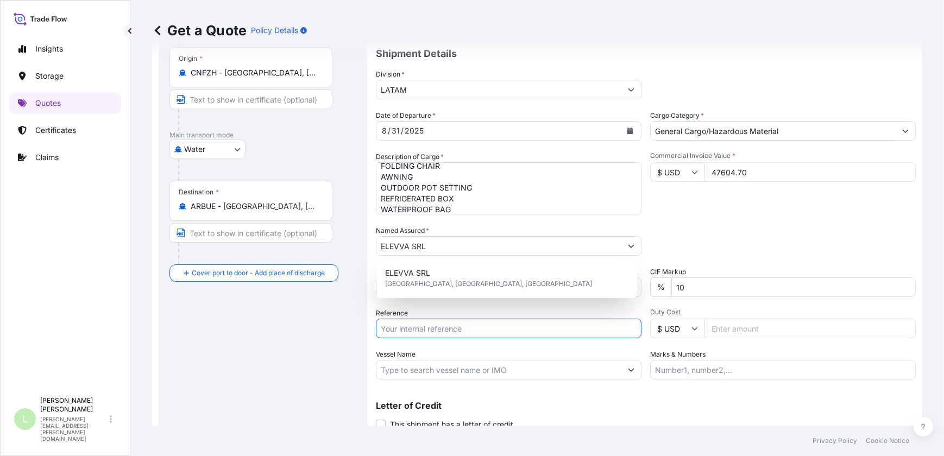
click at [462, 329] on input "Reference" at bounding box center [509, 329] width 266 height 20
paste input "AR1011007312 ** completar file"
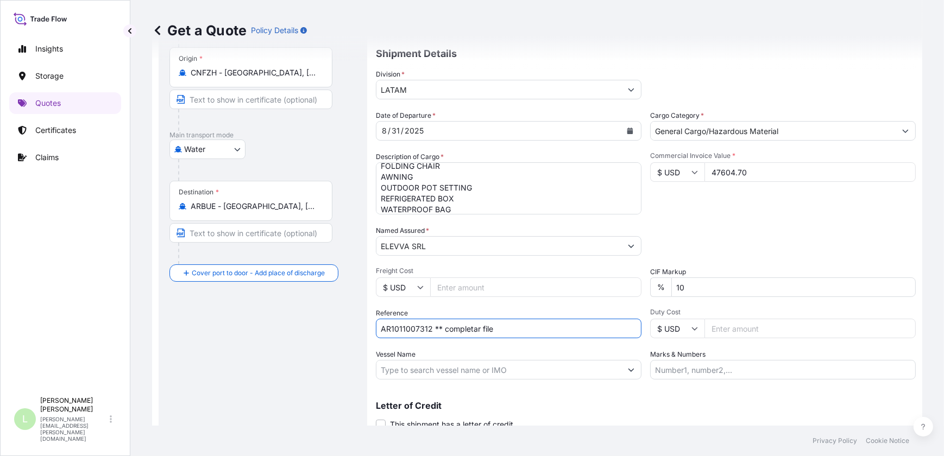
drag, startPoint x: 495, startPoint y: 330, endPoint x: 431, endPoint y: 334, distance: 64.7
click at [431, 334] on input "AR1011007312 ** completar file" at bounding box center [509, 329] width 266 height 20
type input "AR1011007312"
click at [739, 325] on input "Duty Cost" at bounding box center [809, 329] width 211 height 20
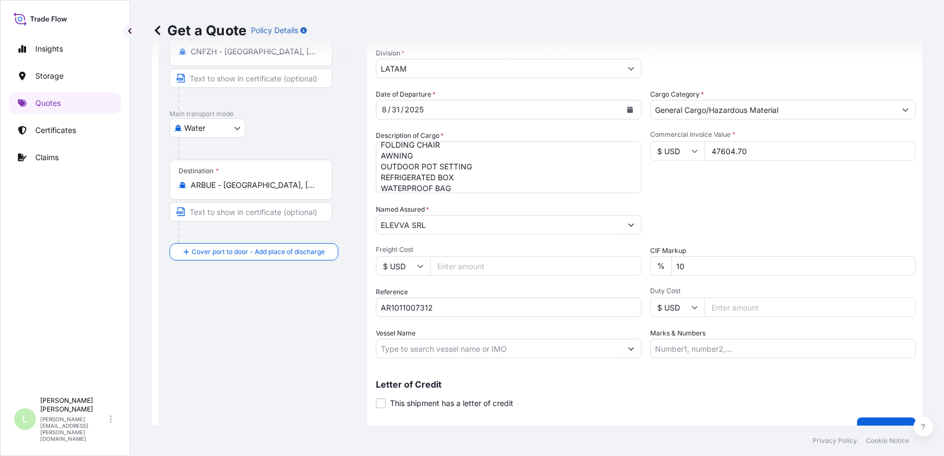
scroll to position [139, 0]
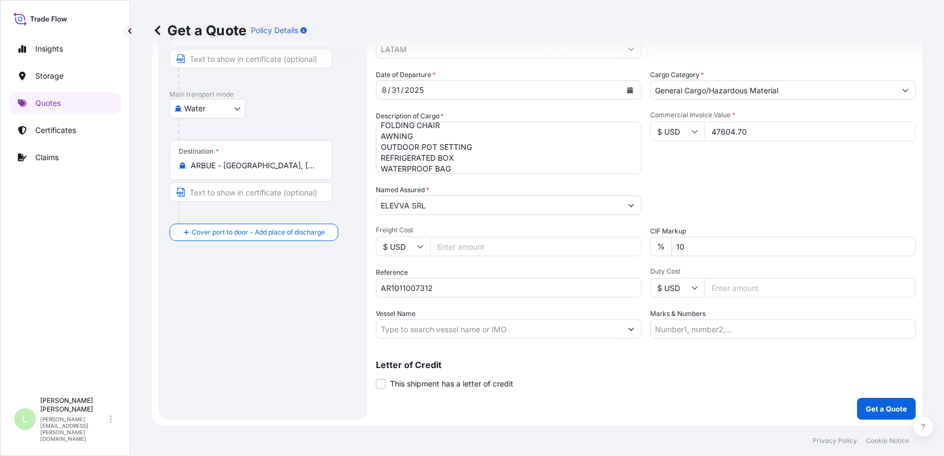
click at [518, 329] on input "Vessel Name" at bounding box center [498, 329] width 245 height 20
click at [458, 326] on input "Vessel Name" at bounding box center [498, 329] width 245 height 20
paste input "ONE AMAZON"
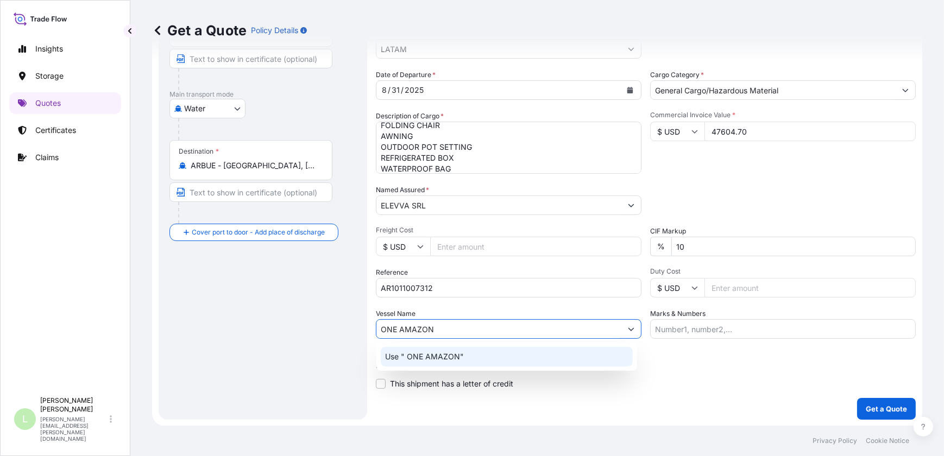
click at [467, 357] on div "Use " ONE AMAZON"" at bounding box center [507, 357] width 252 height 20
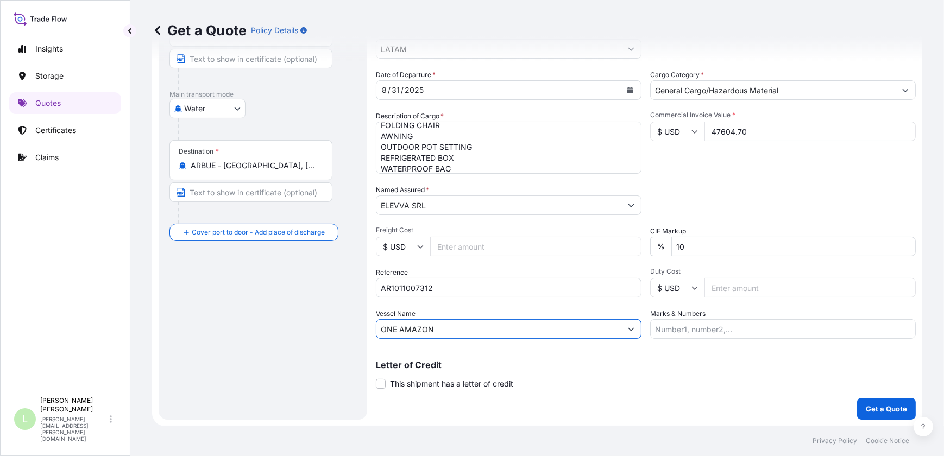
type input "ONE AMAZON"
click at [704, 329] on input "Marks & Numbers" at bounding box center [783, 329] width 266 height 20
type input "This clause, commonly required by land carrier, implies that in case of loss, t…"
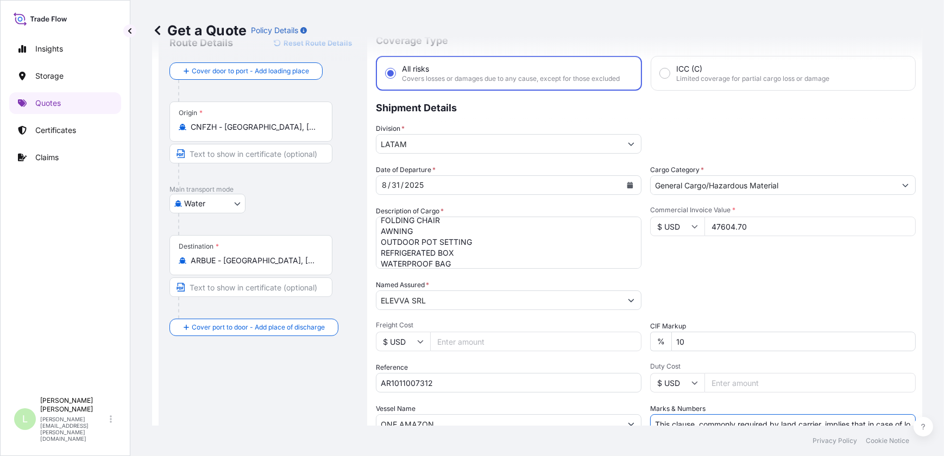
scroll to position [40, 0]
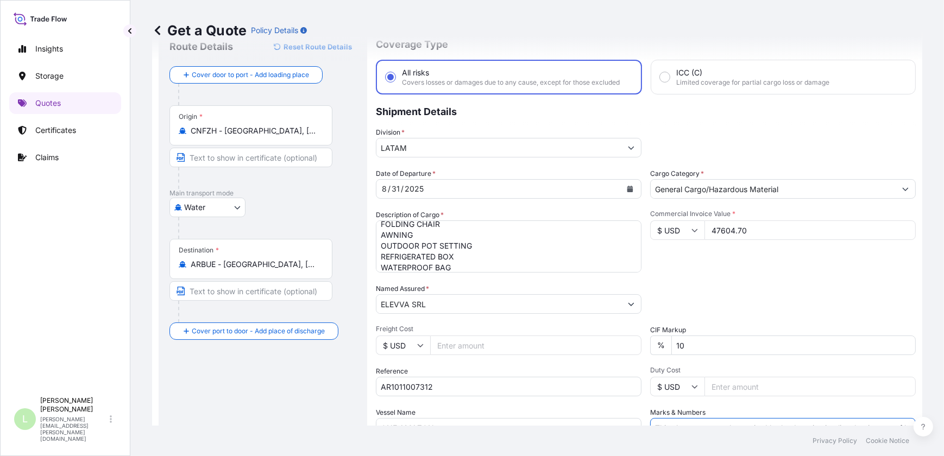
click at [613, 148] on input "LATAM" at bounding box center [498, 148] width 245 height 20
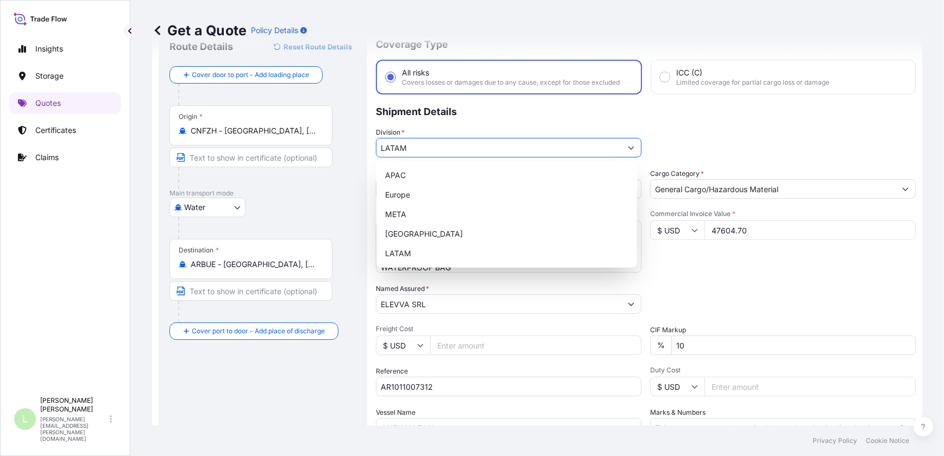
click at [613, 148] on input "LATAM" at bounding box center [498, 148] width 245 height 20
click at [670, 143] on div "Division * LATAM" at bounding box center [646, 142] width 540 height 30
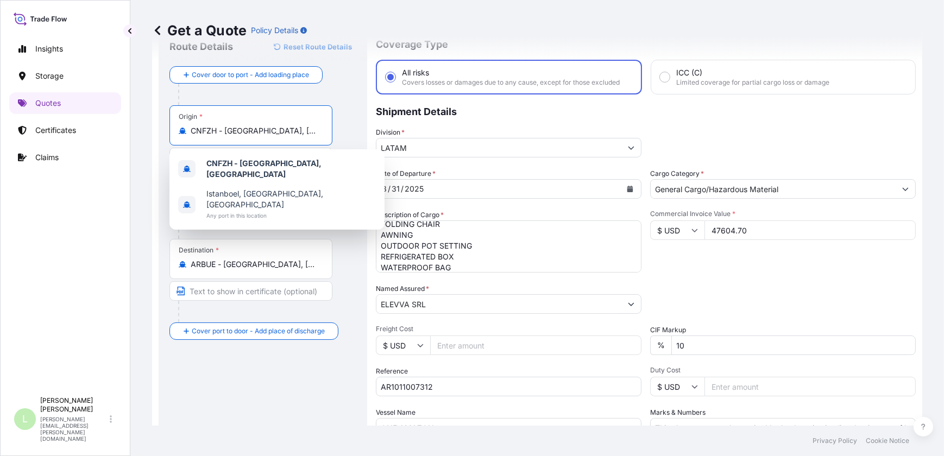
click at [208, 128] on input "CNFZH - [GEOGRAPHIC_DATA], [GEOGRAPHIC_DATA]" at bounding box center [255, 130] width 128 height 11
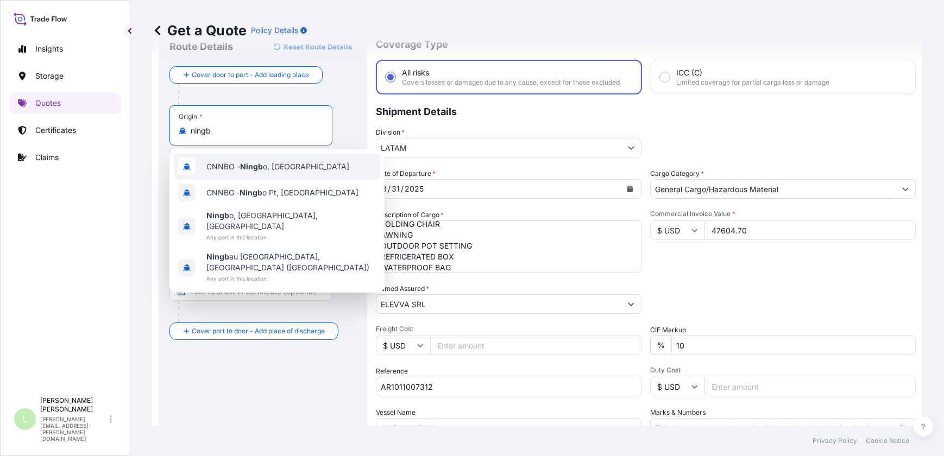
click at [223, 164] on span "CNNBO - Ningb o, [GEOGRAPHIC_DATA]" at bounding box center [277, 166] width 143 height 11
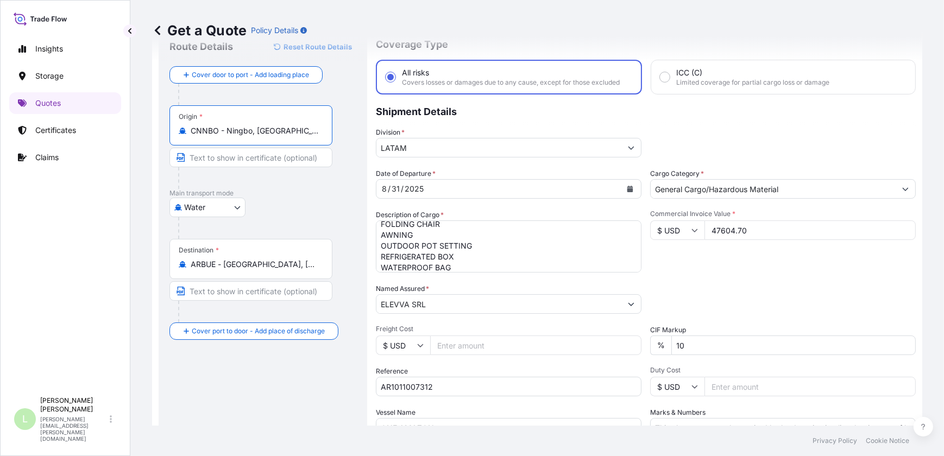
type input "CNNBO - Ningbo, [GEOGRAPHIC_DATA]"
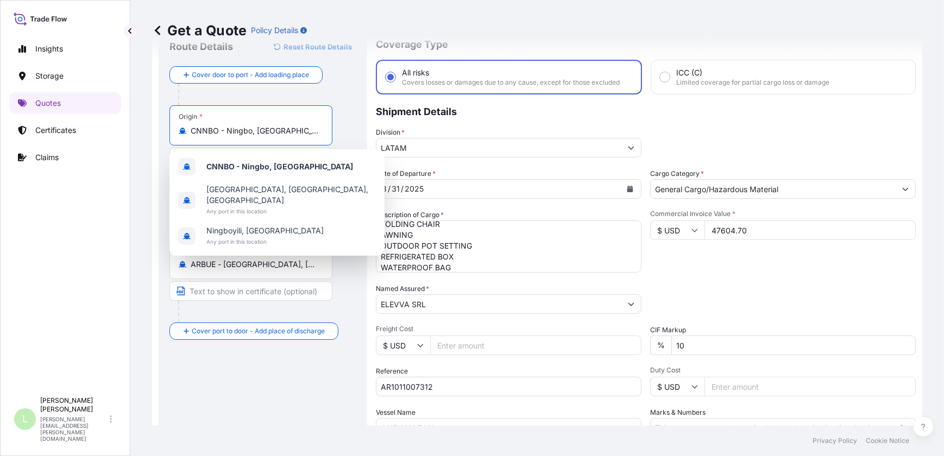
click at [737, 131] on div "Division * LATAM" at bounding box center [646, 142] width 540 height 30
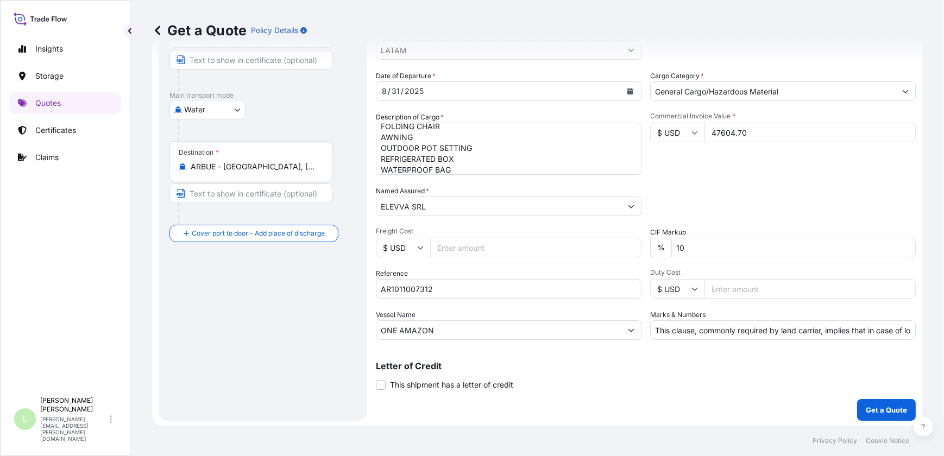
scroll to position [139, 0]
click at [507, 239] on input "Freight Cost" at bounding box center [535, 247] width 211 height 20
type input "3000"
click at [767, 290] on input "Duty Cost" at bounding box center [809, 288] width 211 height 20
click at [886, 412] on p "Get a Quote" at bounding box center [886, 409] width 41 height 11
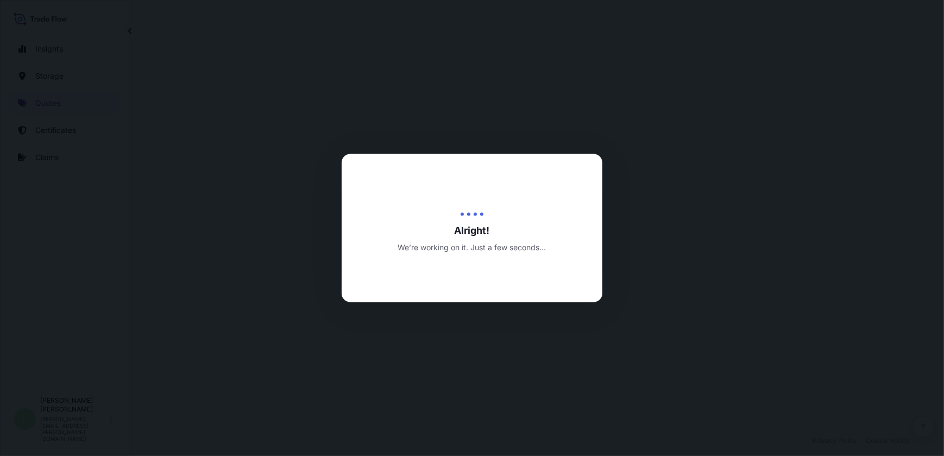
select select "Water"
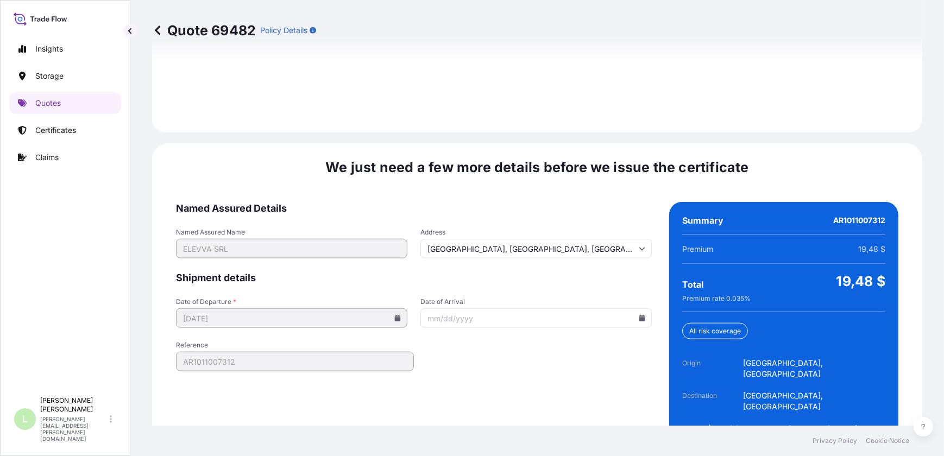
scroll to position [1601, 0]
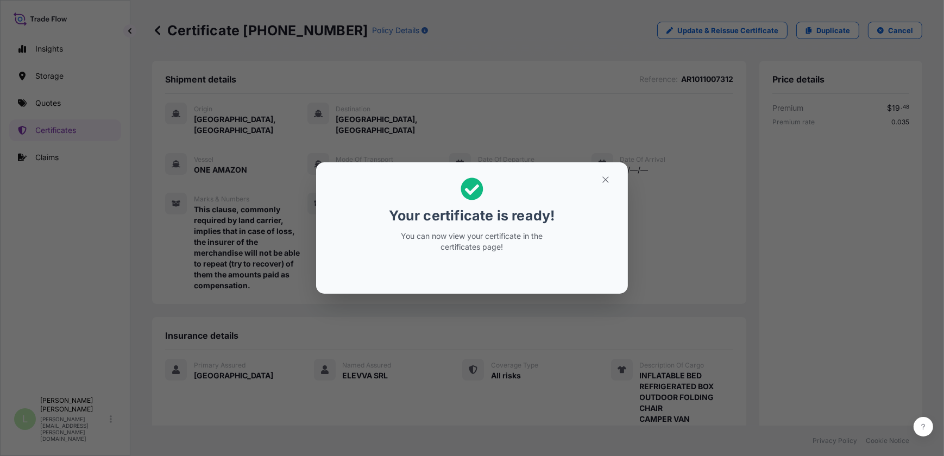
click at [473, 212] on p "Your certificate is ready!" at bounding box center [472, 215] width 166 height 17
click at [453, 193] on div "Your certificate is ready! You can now view your certificate in the certificate…" at bounding box center [471, 215] width 167 height 88
click at [475, 190] on icon at bounding box center [472, 189] width 23 height 23
drag, startPoint x: 470, startPoint y: 185, endPoint x: 475, endPoint y: 196, distance: 11.2
click at [470, 186] on icon at bounding box center [472, 189] width 22 height 22
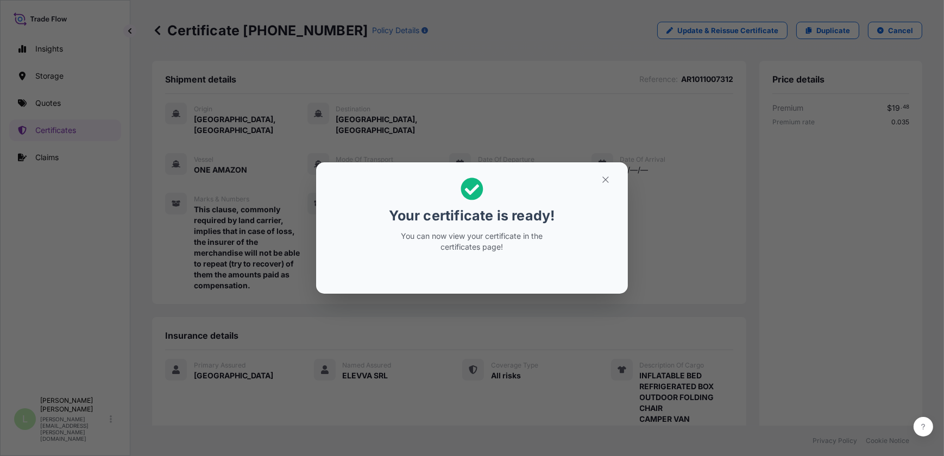
drag, startPoint x: 477, startPoint y: 212, endPoint x: 474, endPoint y: 234, distance: 22.0
click at [477, 223] on p "Your certificate is ready!" at bounding box center [472, 215] width 166 height 17
click at [474, 238] on p "You can now view your certificate in the certificates page!" at bounding box center [471, 242] width 167 height 22
click at [603, 178] on icon "button" at bounding box center [605, 180] width 6 height 6
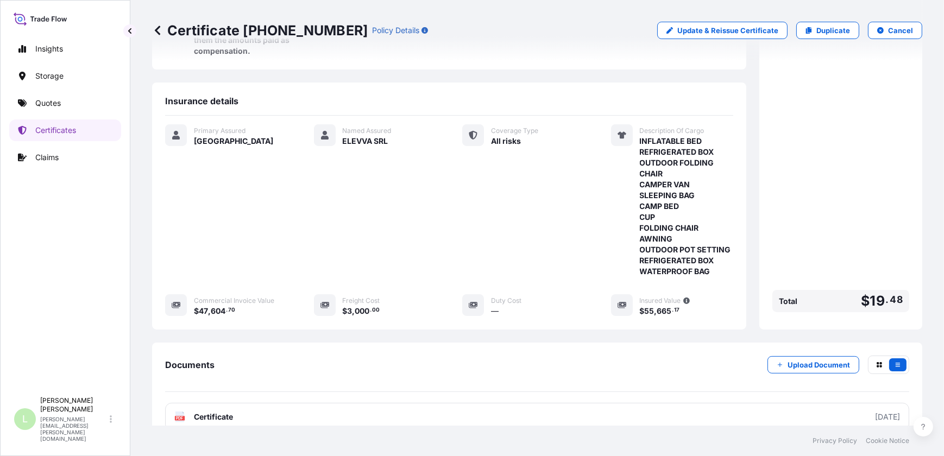
scroll to position [247, 0]
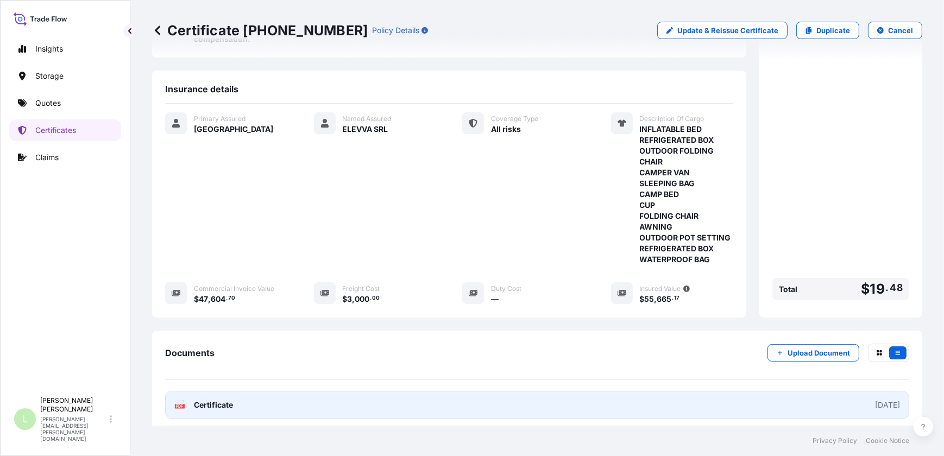
click at [207, 400] on span "Certificate" at bounding box center [213, 405] width 39 height 11
